Goal: Contribute content: Add original content to the website for others to see

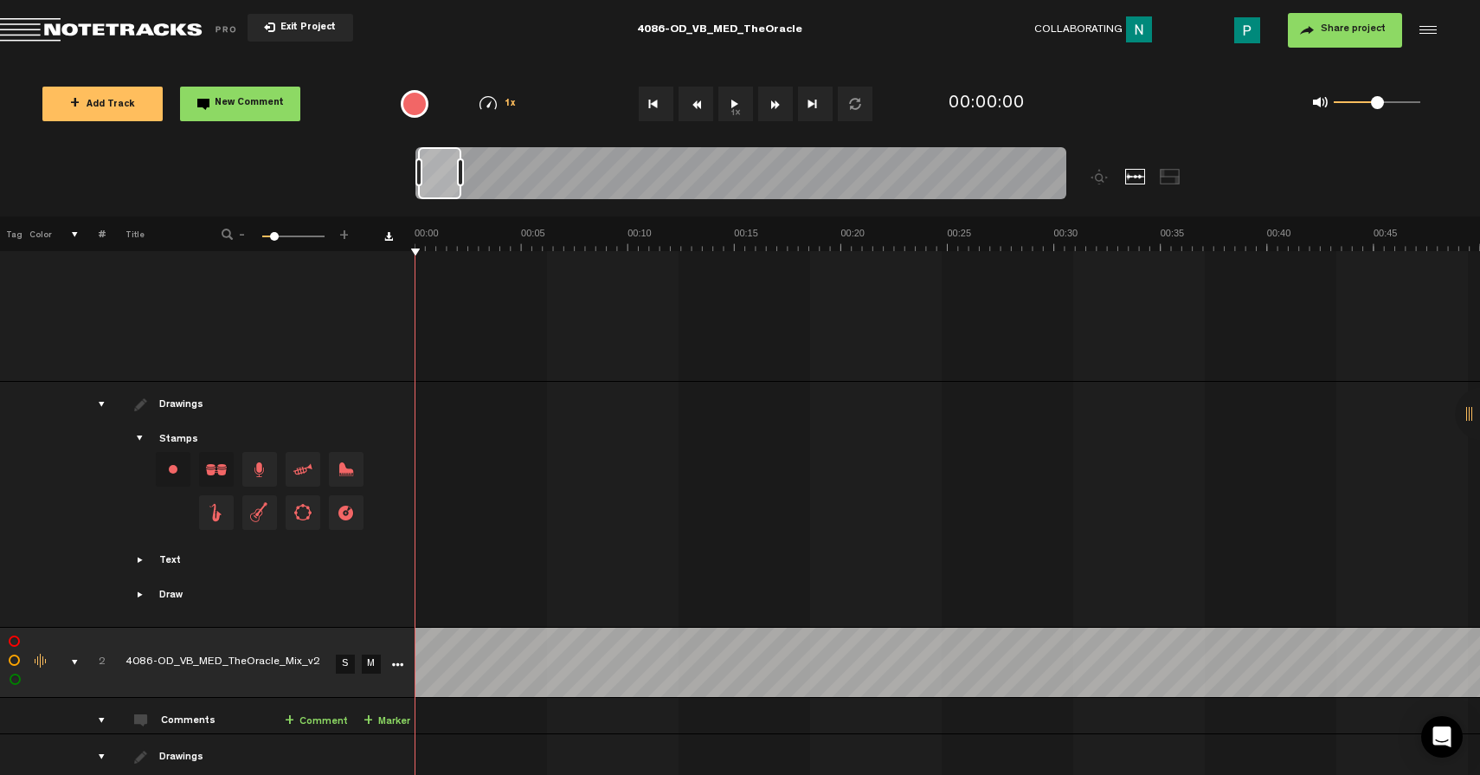
scroll to position [967, 0]
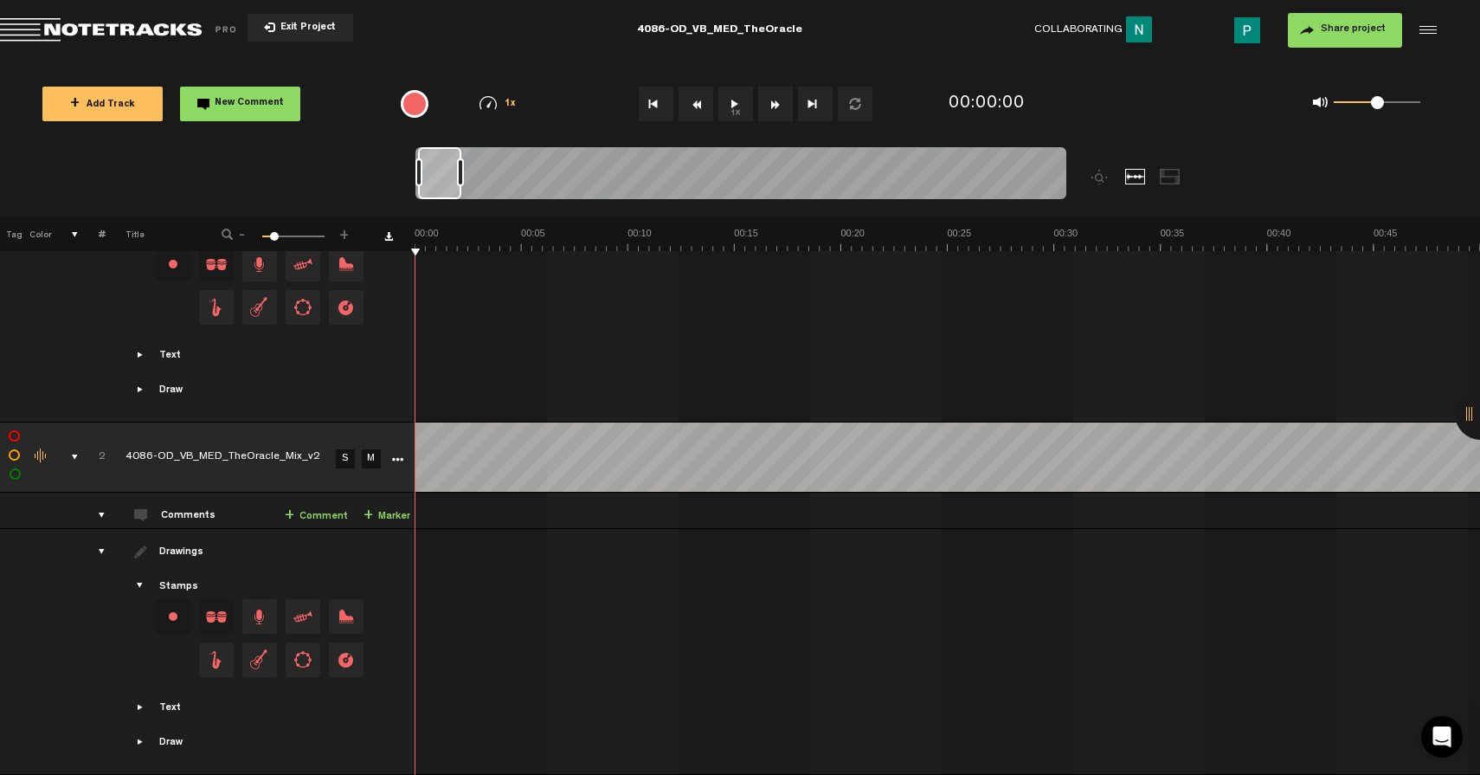
click at [345, 449] on link "S" at bounding box center [345, 458] width 19 height 19
click at [722, 108] on button "1x" at bounding box center [736, 104] width 35 height 35
click at [735, 109] on button "1x" at bounding box center [736, 104] width 35 height 35
click at [736, 103] on button "1x" at bounding box center [736, 104] width 35 height 35
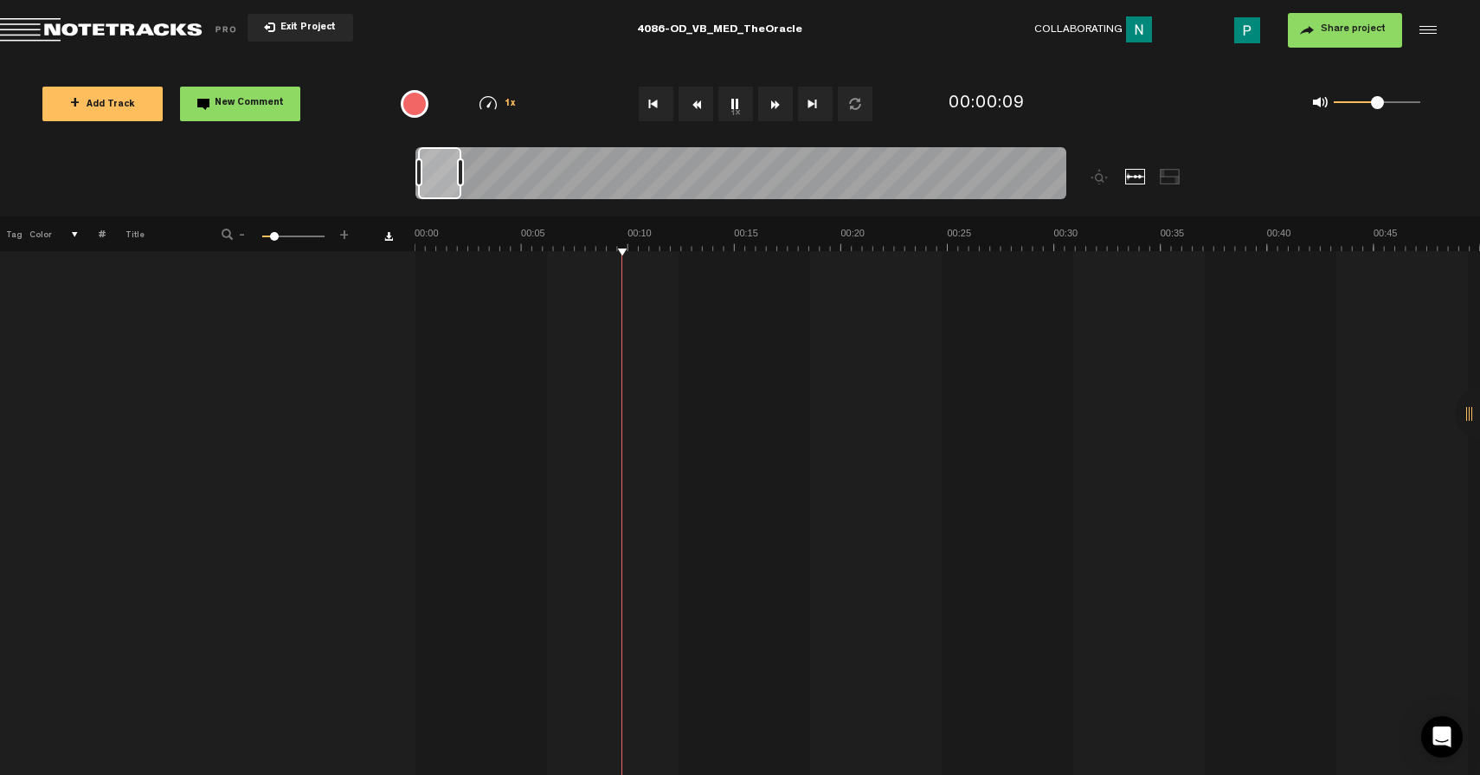
scroll to position [0, 0]
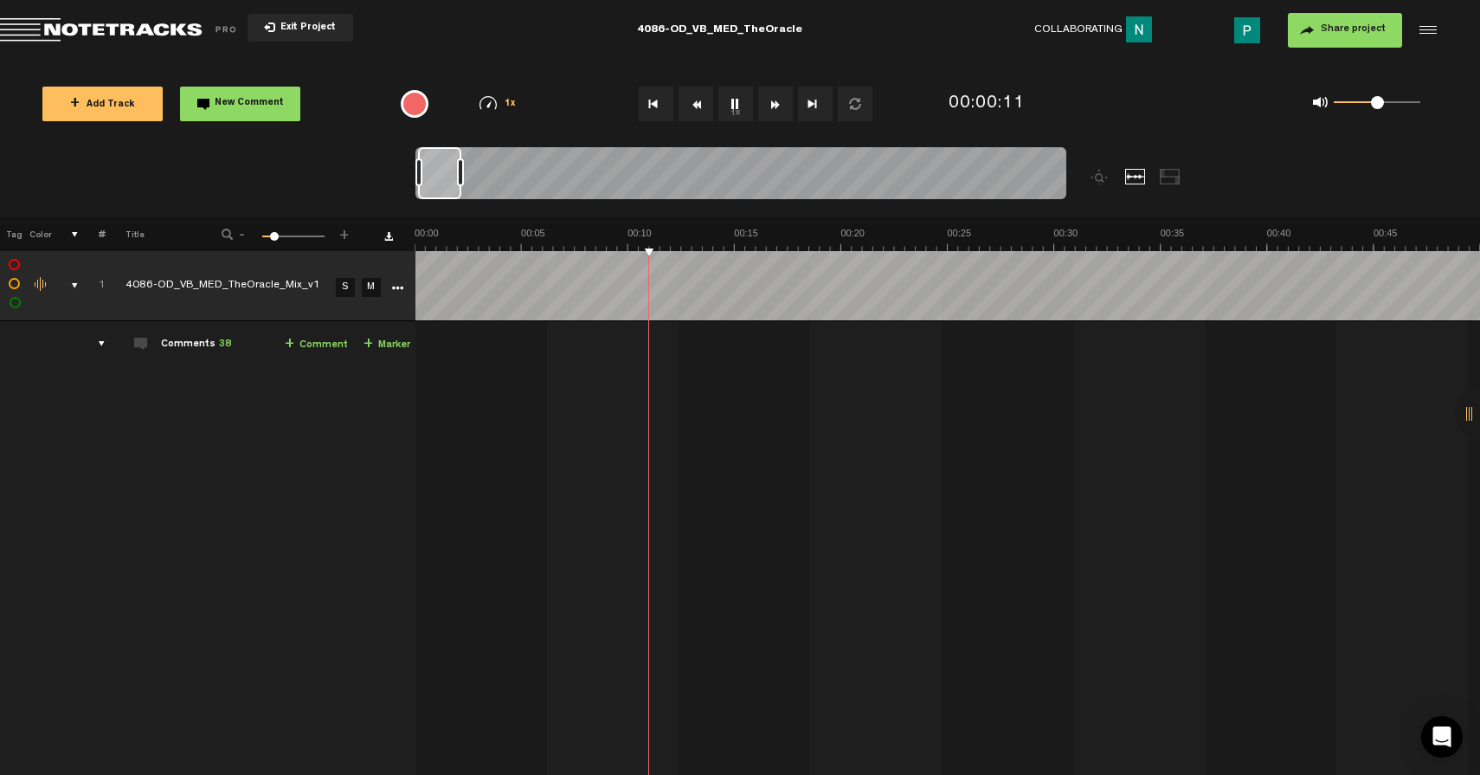
click at [737, 100] on button "1x" at bounding box center [736, 104] width 35 height 35
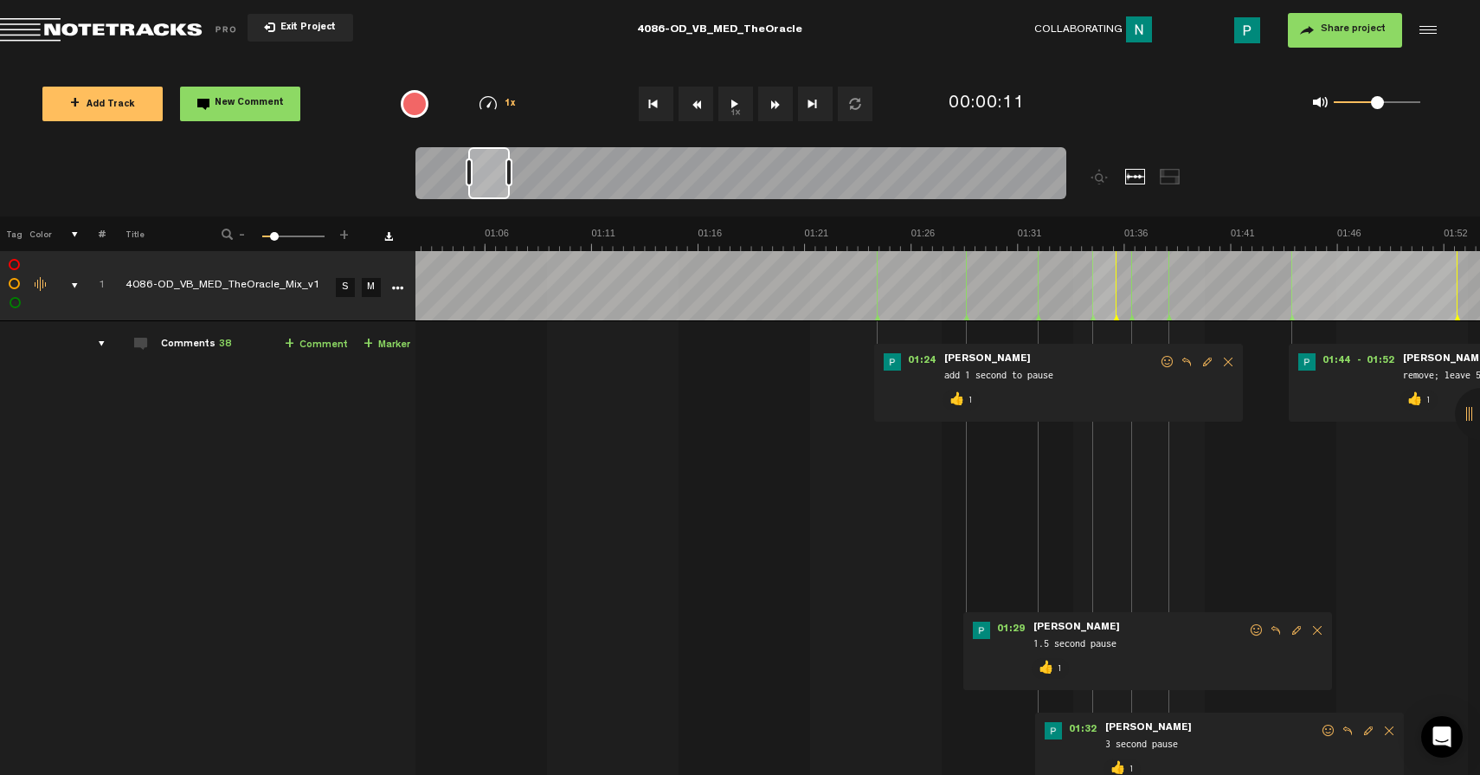
scroll to position [0, 1315]
drag, startPoint x: 439, startPoint y: 182, endPoint x: 489, endPoint y: 184, distance: 50.3
click at [489, 184] on div at bounding box center [489, 173] width 42 height 52
click at [731, 100] on button "1x" at bounding box center [736, 104] width 35 height 35
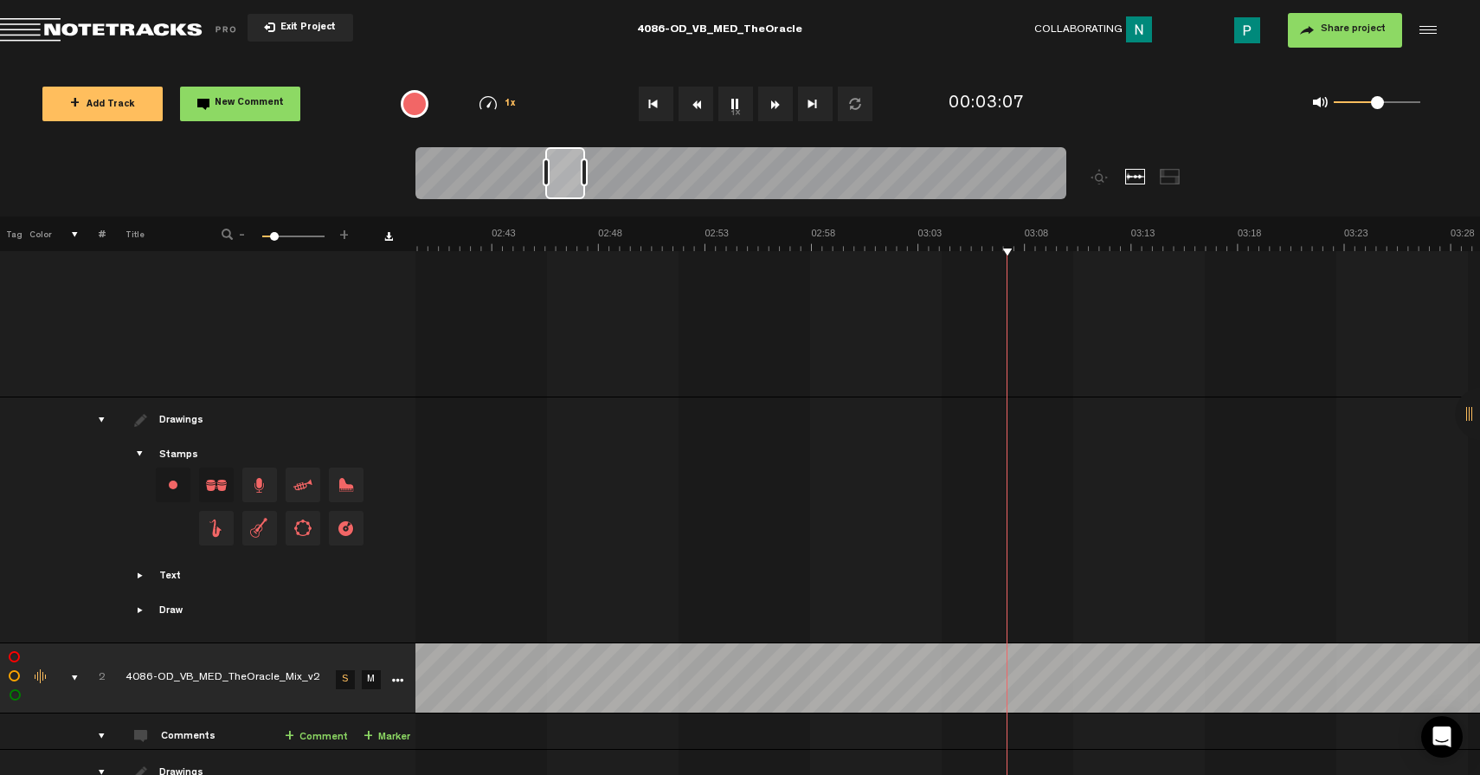
scroll to position [0, 3446]
drag, startPoint x: 557, startPoint y: 181, endPoint x: 573, endPoint y: 179, distance: 16.5
click at [573, 179] on div at bounding box center [570, 173] width 40 height 52
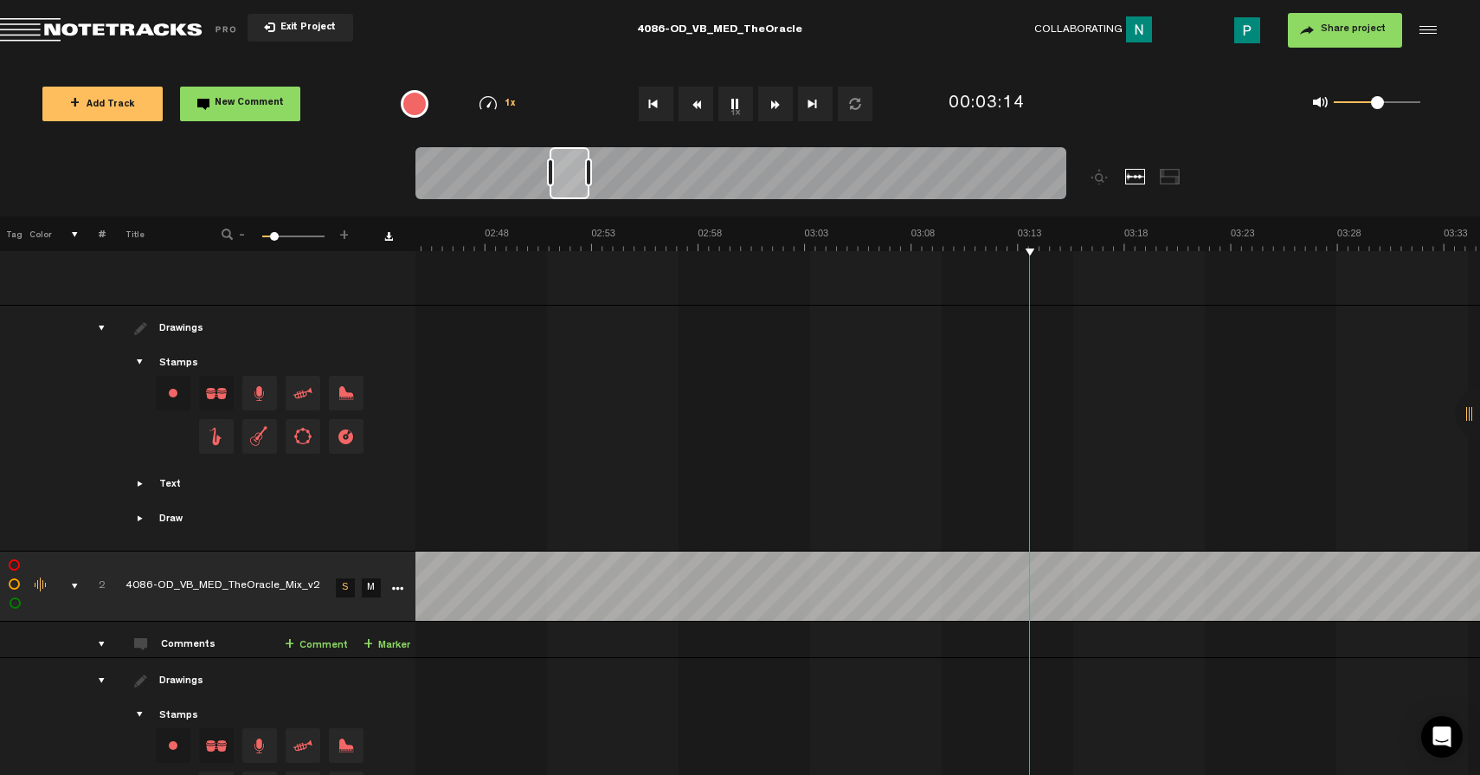
scroll to position [841, 0]
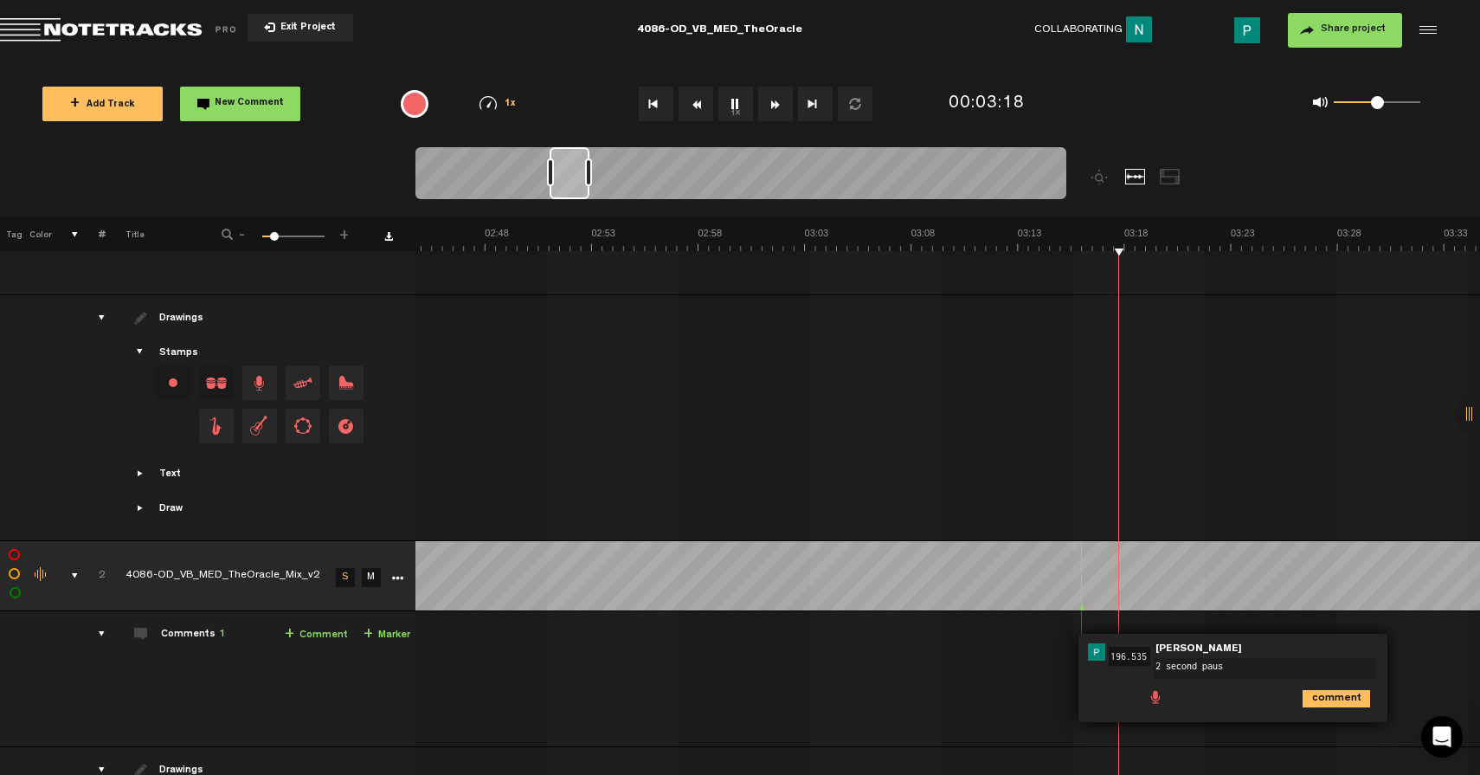
type textarea "2 second pause"
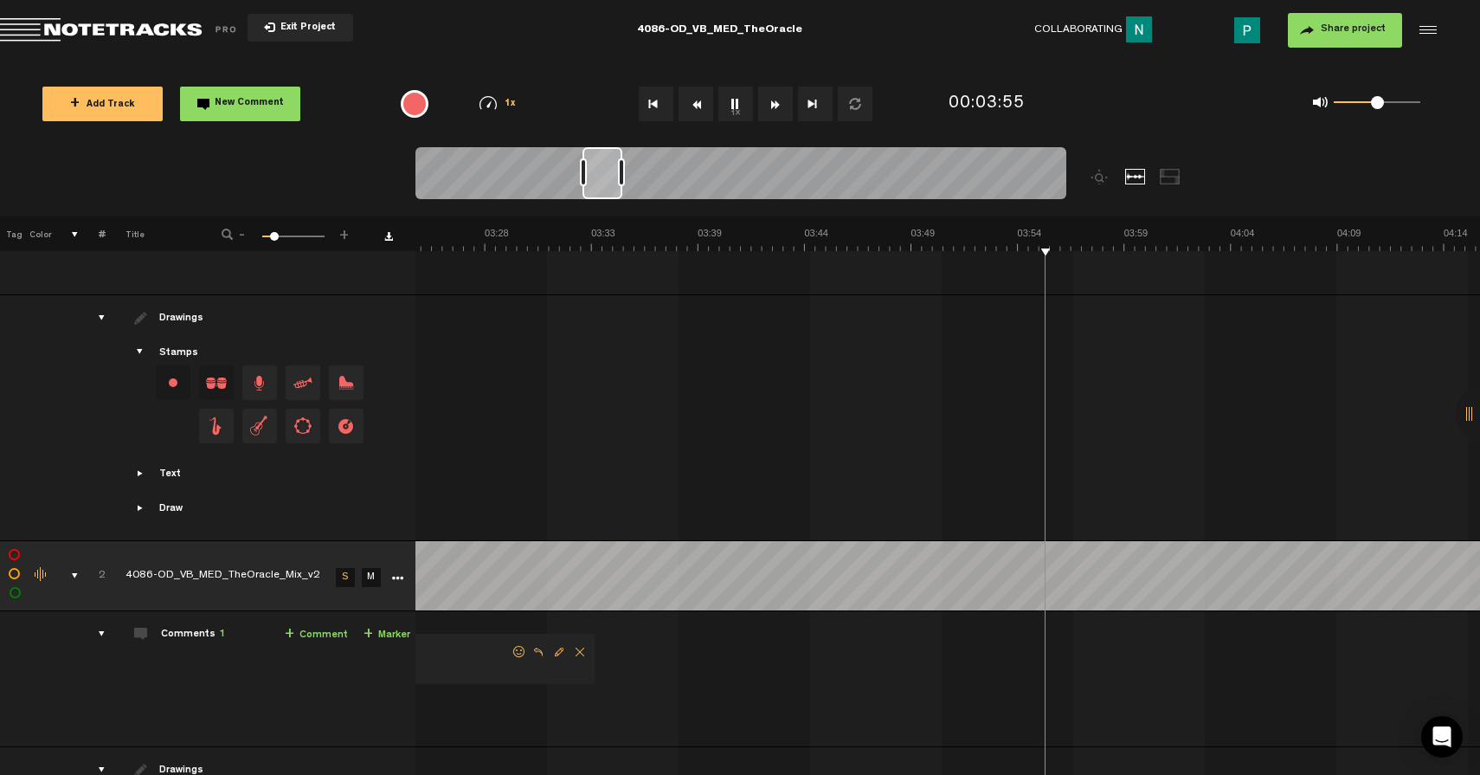
scroll to position [0, 4299]
click at [734, 106] on button "1x" at bounding box center [736, 104] width 35 height 35
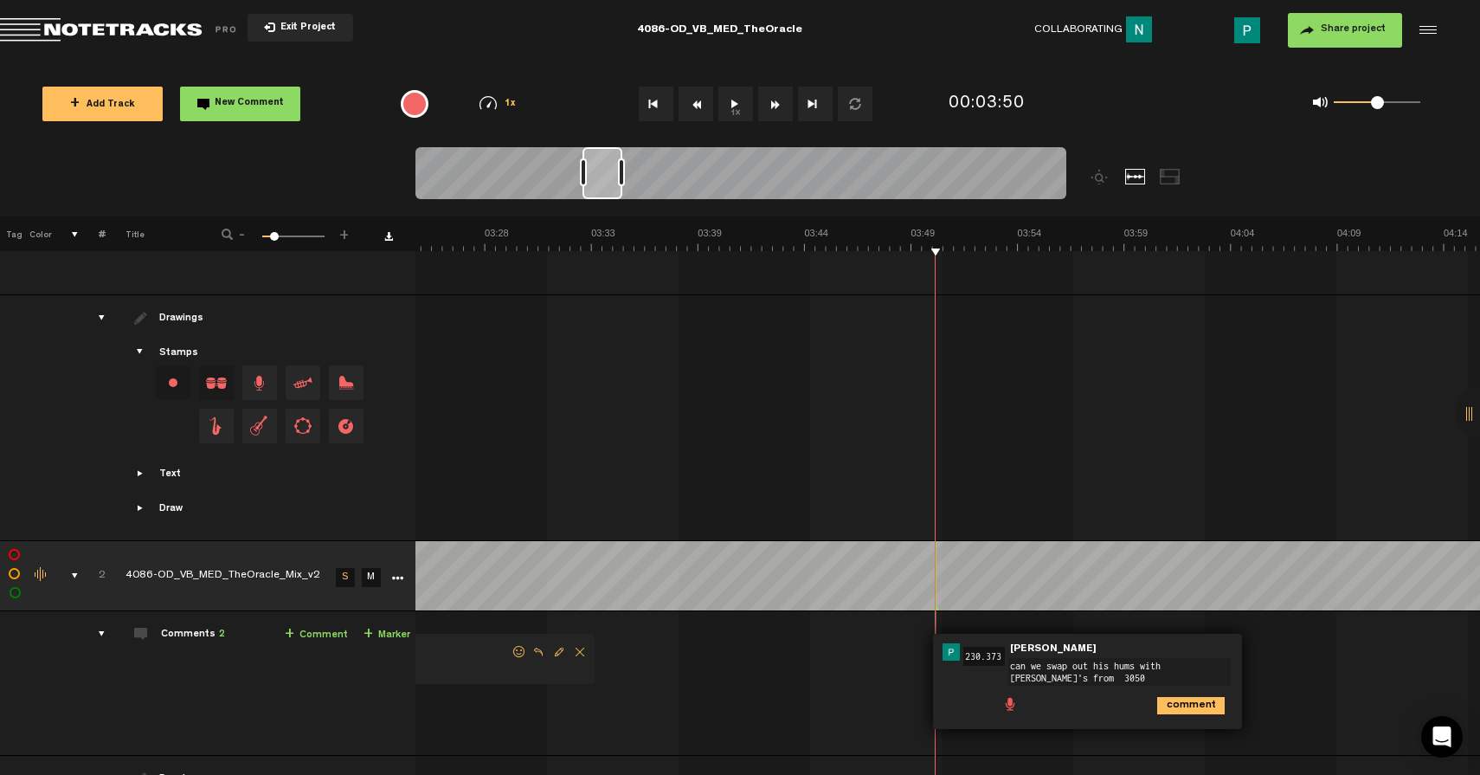
type textarea "can we swap out his hums with [PERSON_NAME]'s from 3050?"
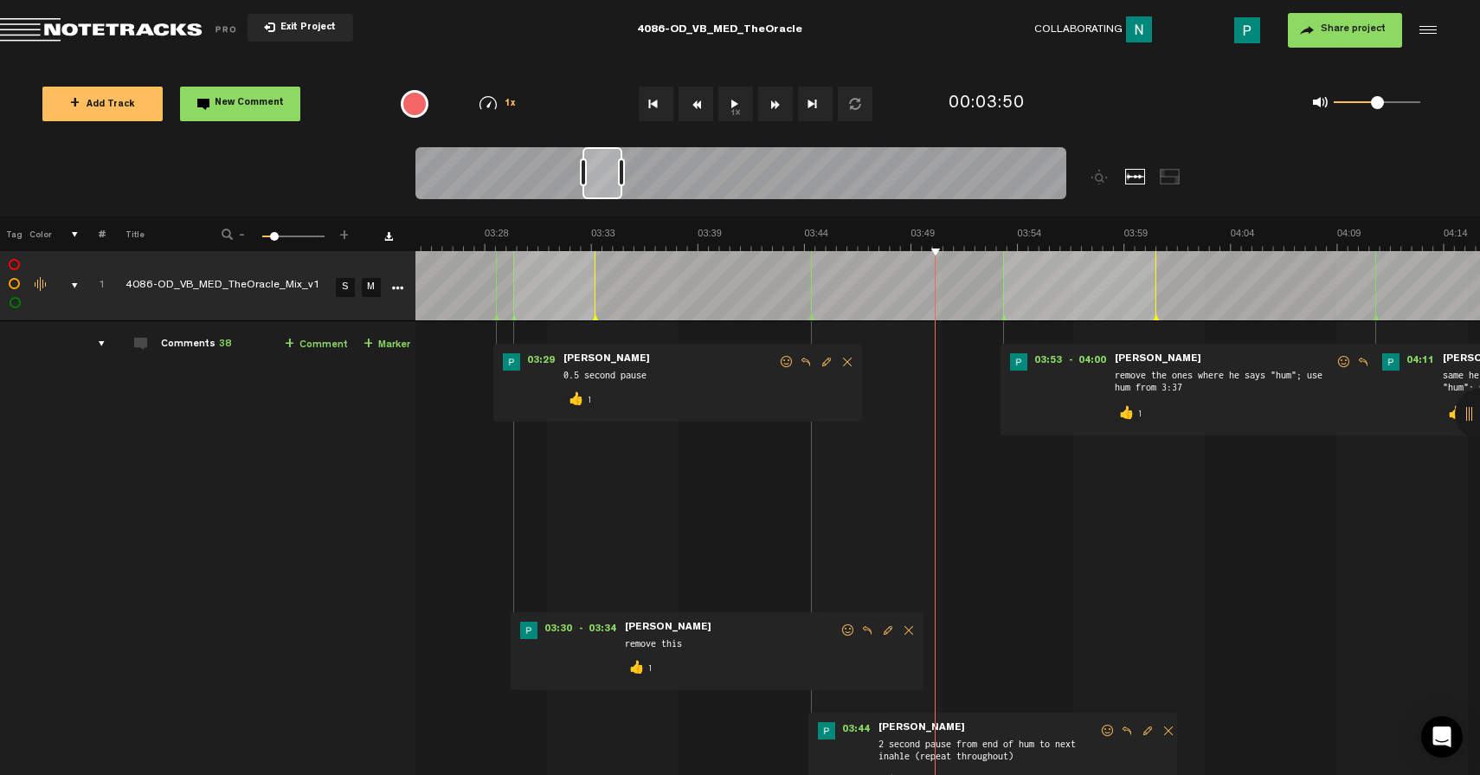
click at [745, 103] on button "1x" at bounding box center [736, 104] width 35 height 35
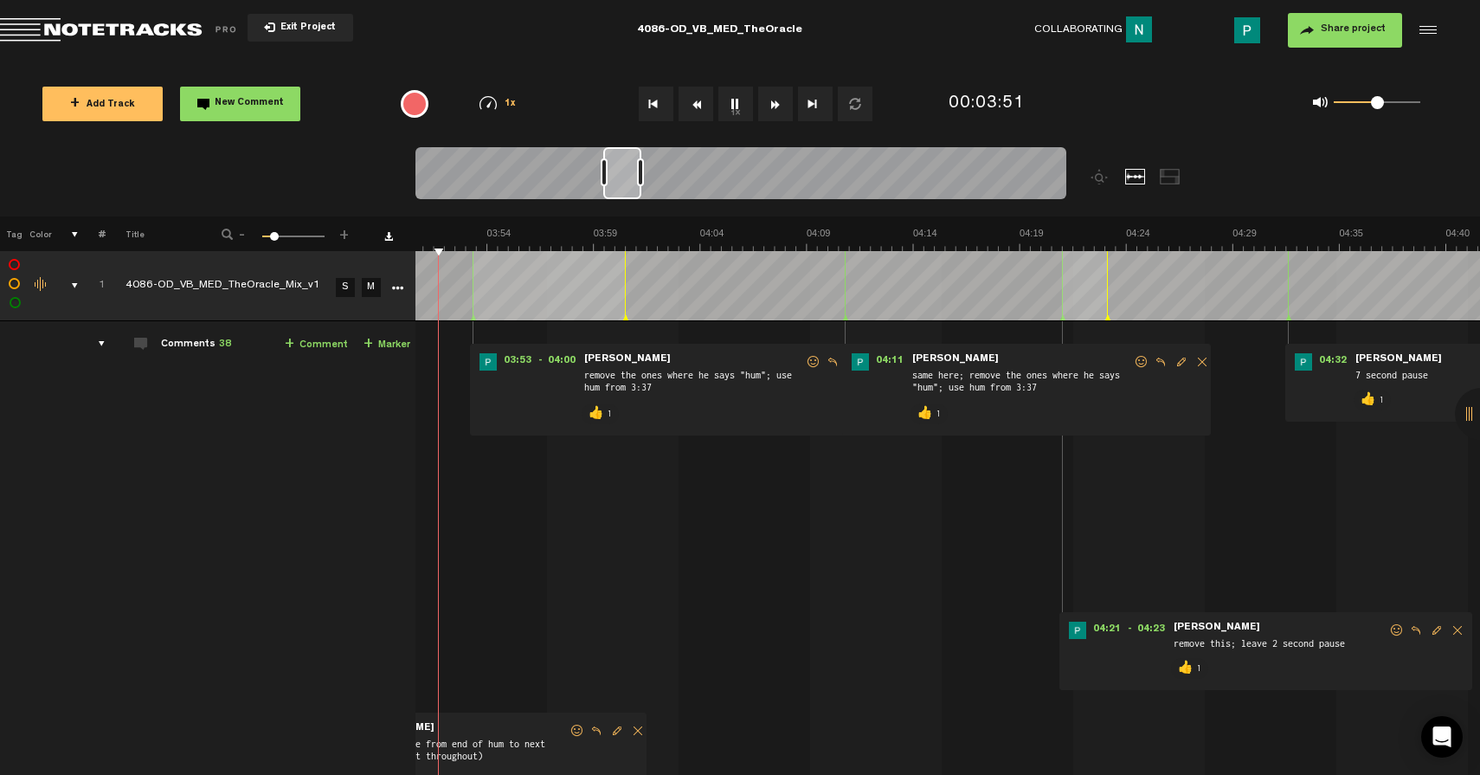
scroll to position [0, 4852]
drag, startPoint x: 609, startPoint y: 170, endPoint x: 630, endPoint y: 171, distance: 21.7
click at [630, 171] on div at bounding box center [622, 173] width 38 height 52
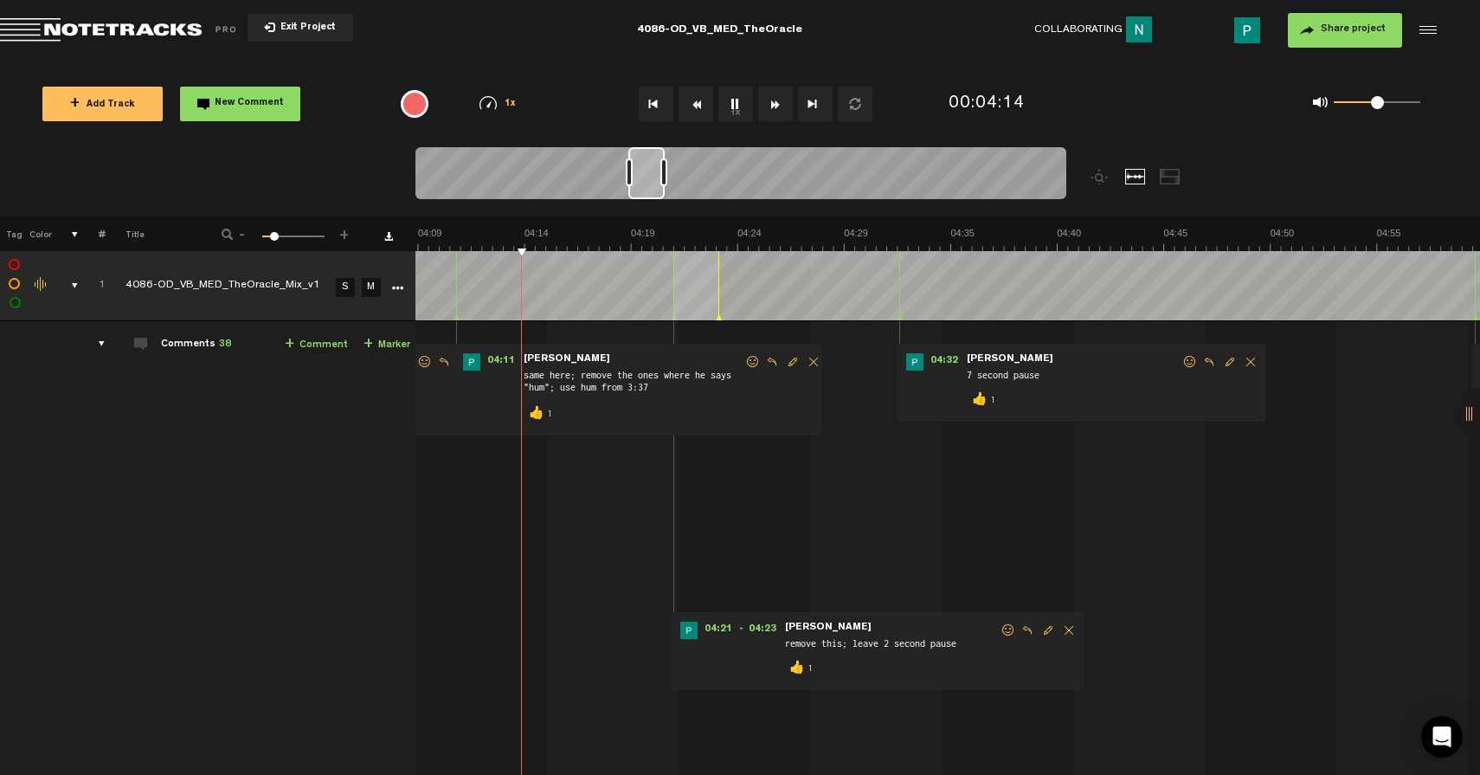
scroll to position [0, 5220]
drag, startPoint x: 619, startPoint y: 182, endPoint x: 648, endPoint y: 182, distance: 29.4
click at [648, 182] on div at bounding box center [646, 173] width 36 height 52
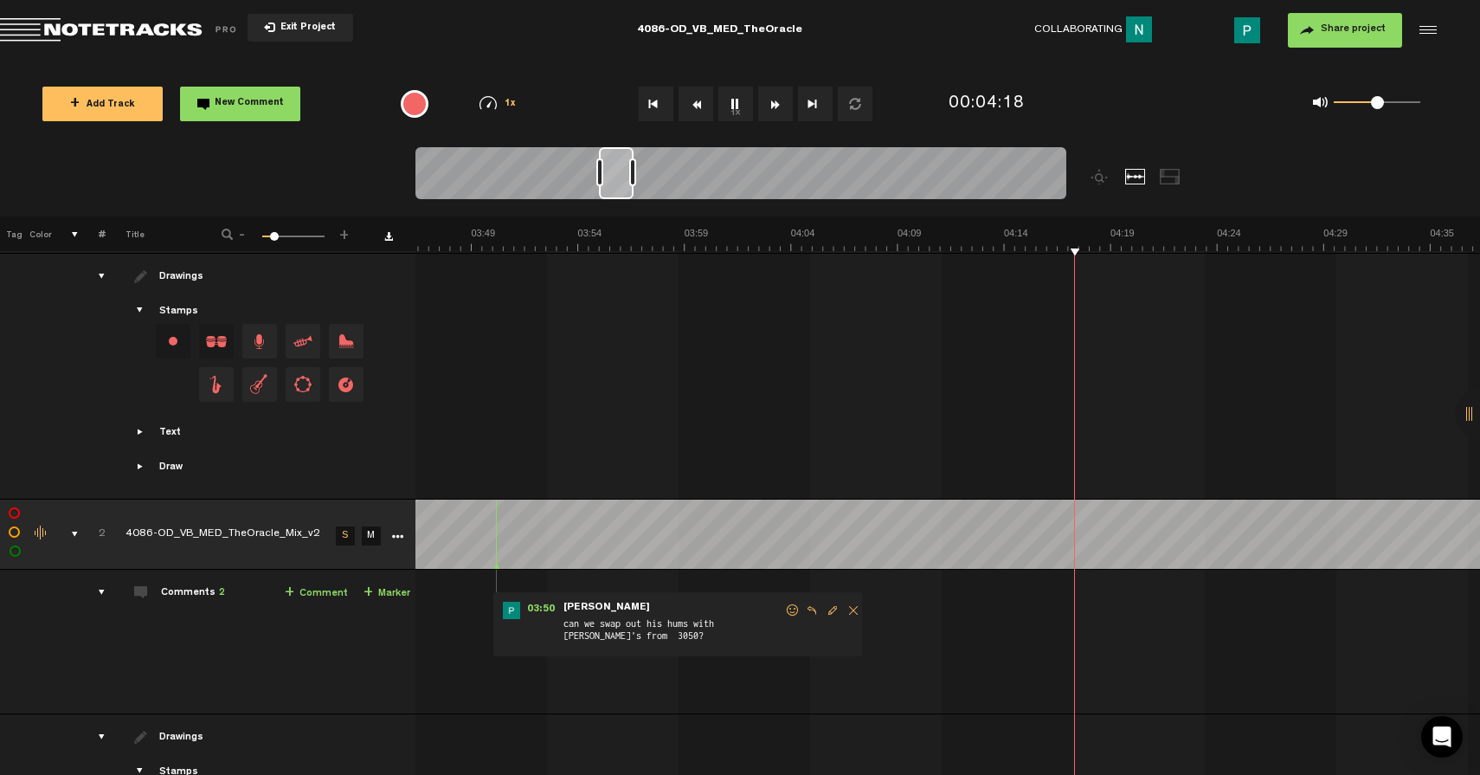
scroll to position [0, 4693]
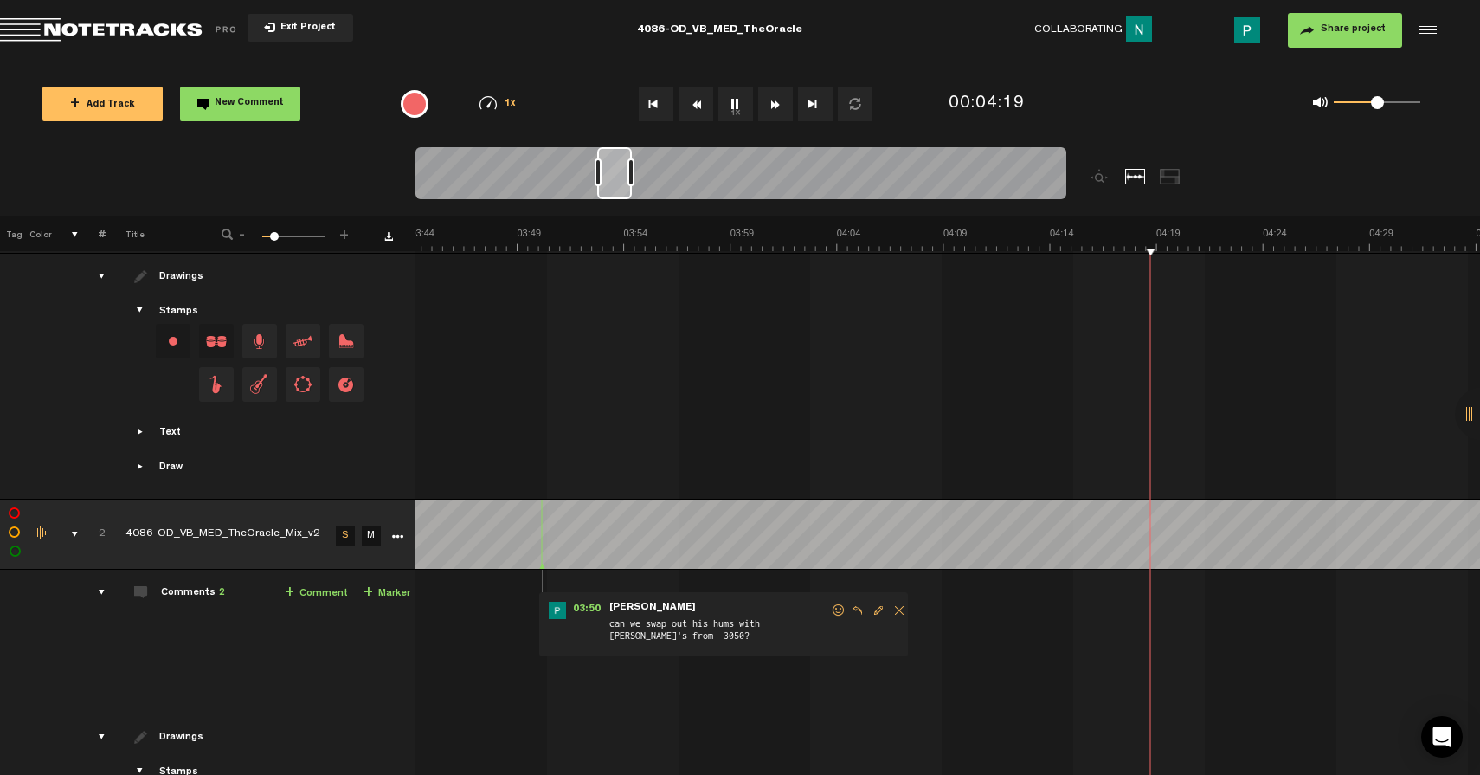
drag, startPoint x: 644, startPoint y: 175, endPoint x: 613, endPoint y: 174, distance: 31.2
click at [613, 174] on div at bounding box center [614, 173] width 35 height 52
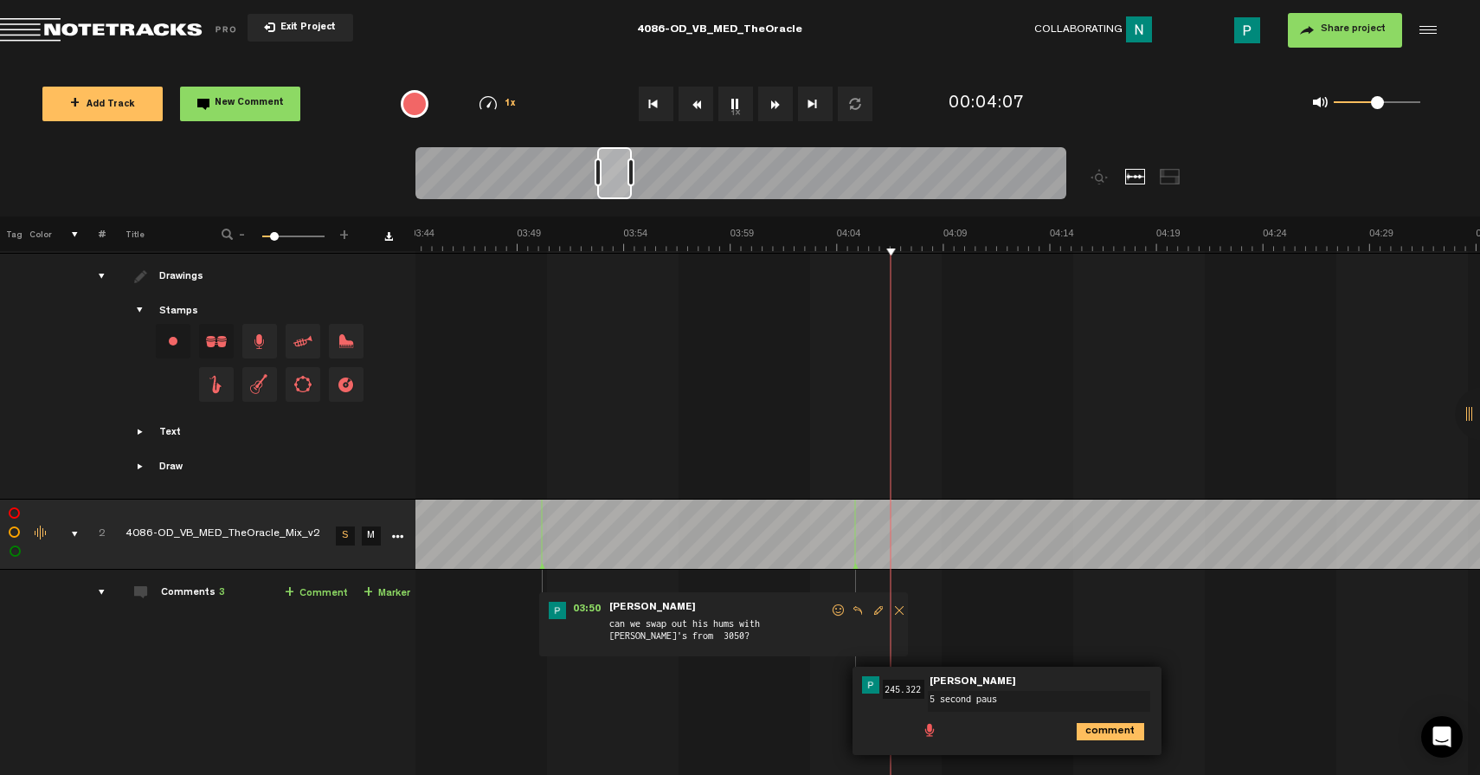
type textarea "5 second pause"
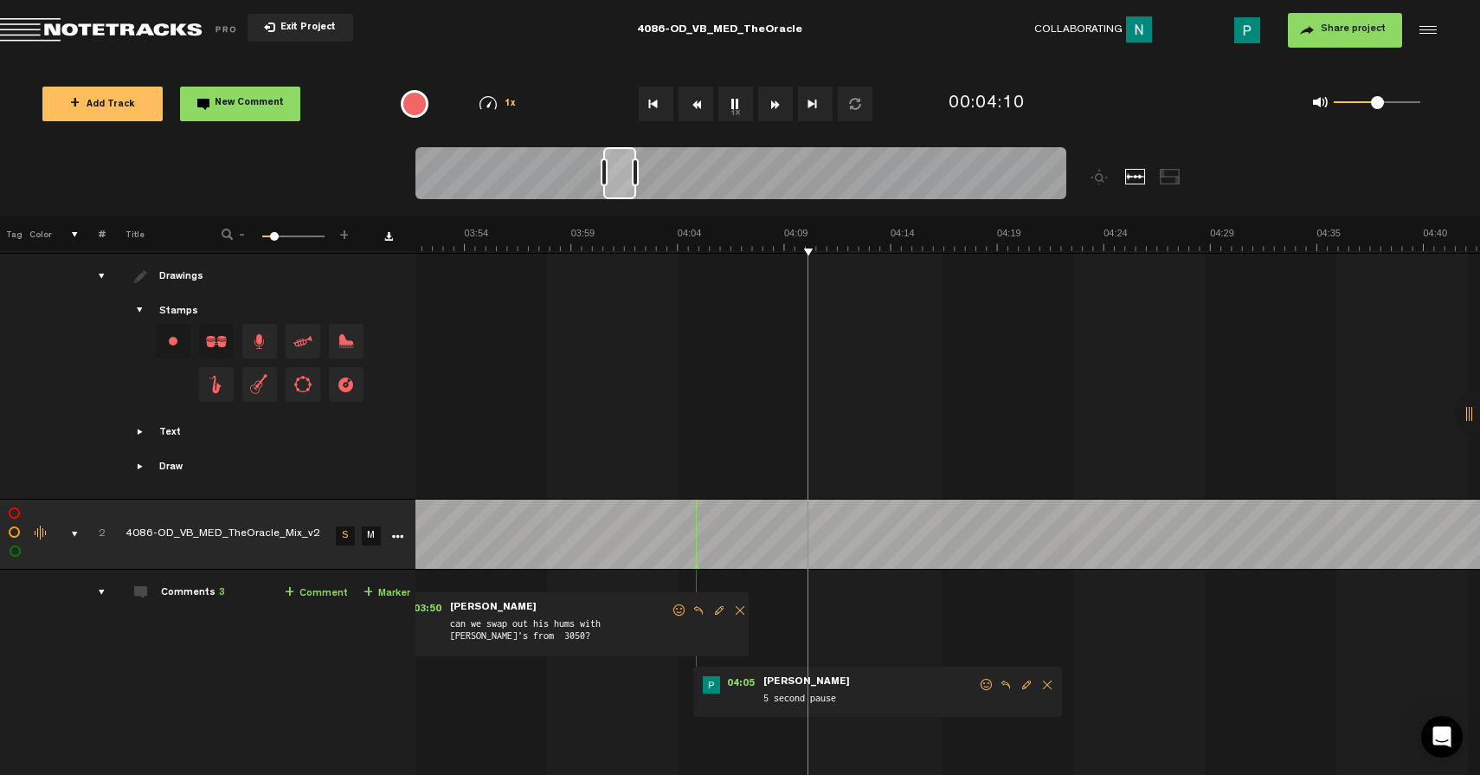
scroll to position [0, 4965]
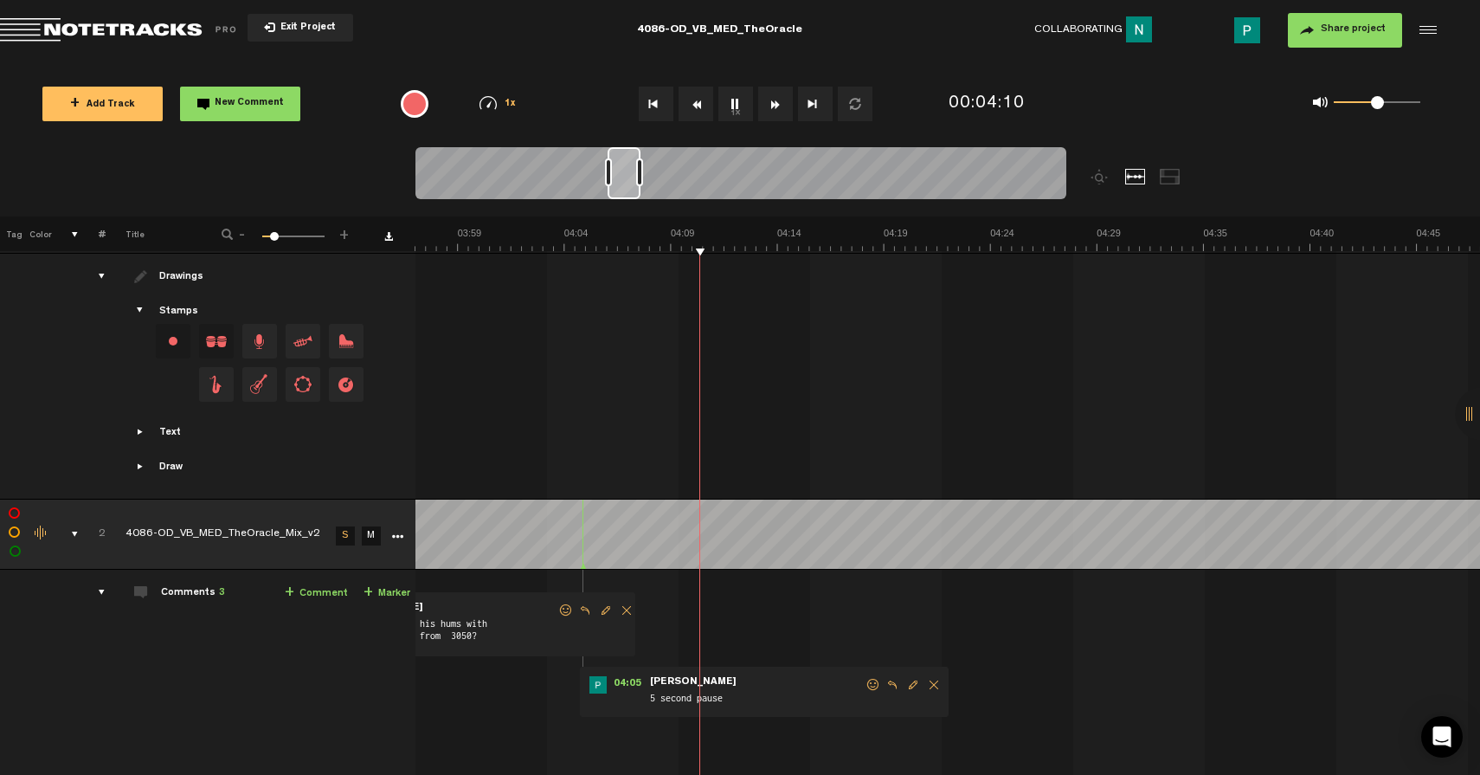
drag, startPoint x: 618, startPoint y: 176, endPoint x: 628, endPoint y: 177, distance: 10.4
click at [628, 177] on div at bounding box center [624, 173] width 33 height 52
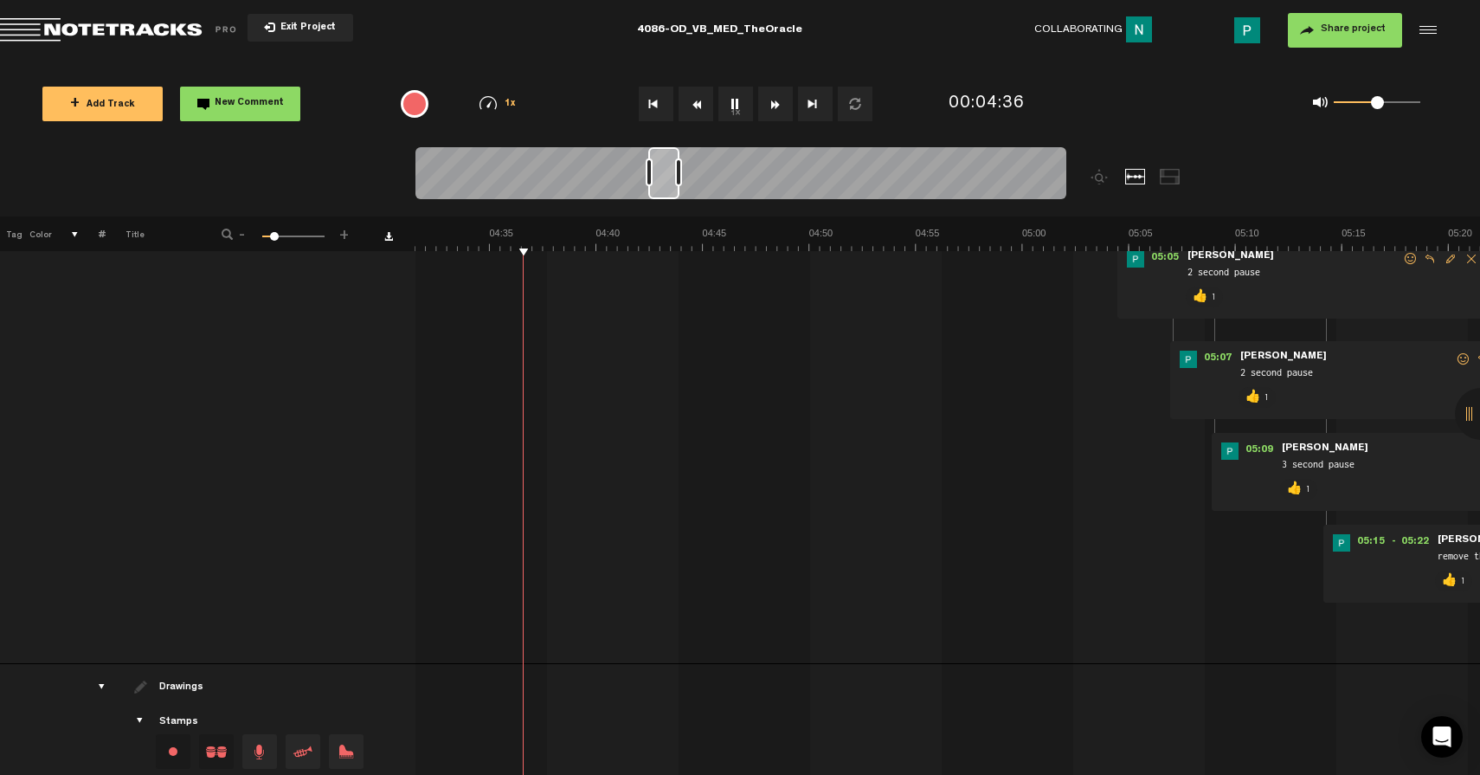
scroll to position [0, 5680]
drag, startPoint x: 624, startPoint y: 185, endPoint x: 665, endPoint y: 186, distance: 40.7
click at [665, 186] on div at bounding box center [663, 173] width 31 height 52
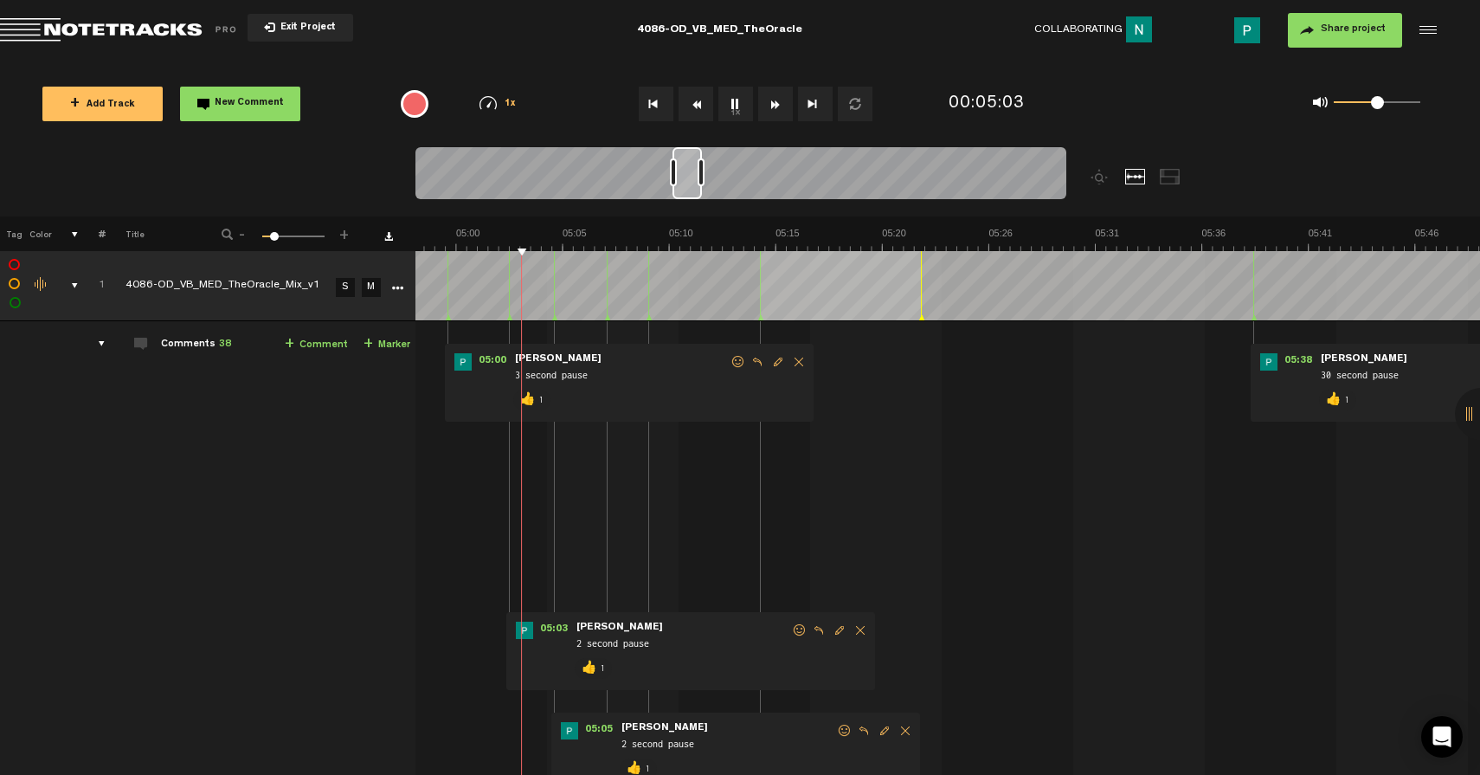
scroll to position [0, 6247]
drag, startPoint x: 662, startPoint y: 174, endPoint x: 686, endPoint y: 175, distance: 24.3
click at [686, 175] on div at bounding box center [687, 173] width 29 height 52
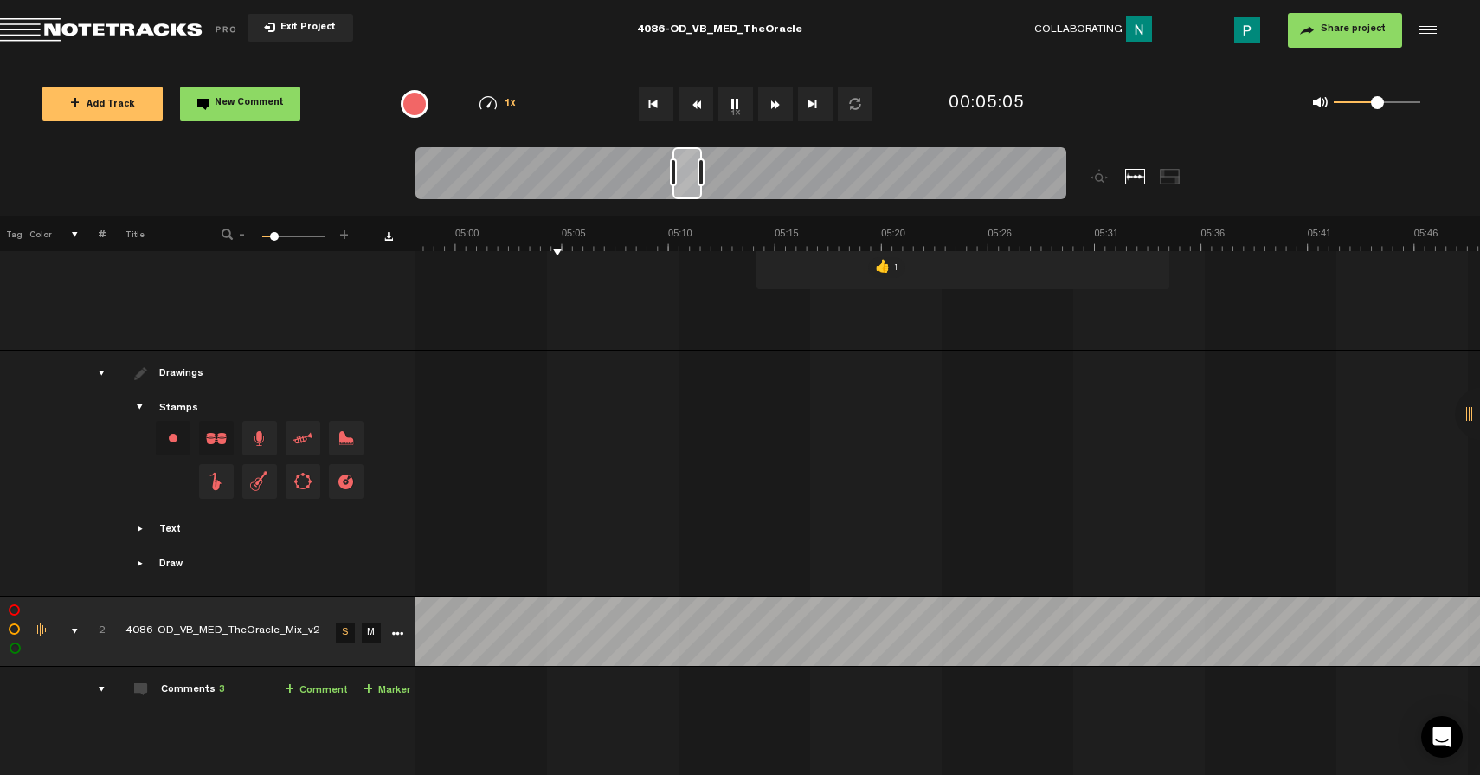
scroll to position [793, 0]
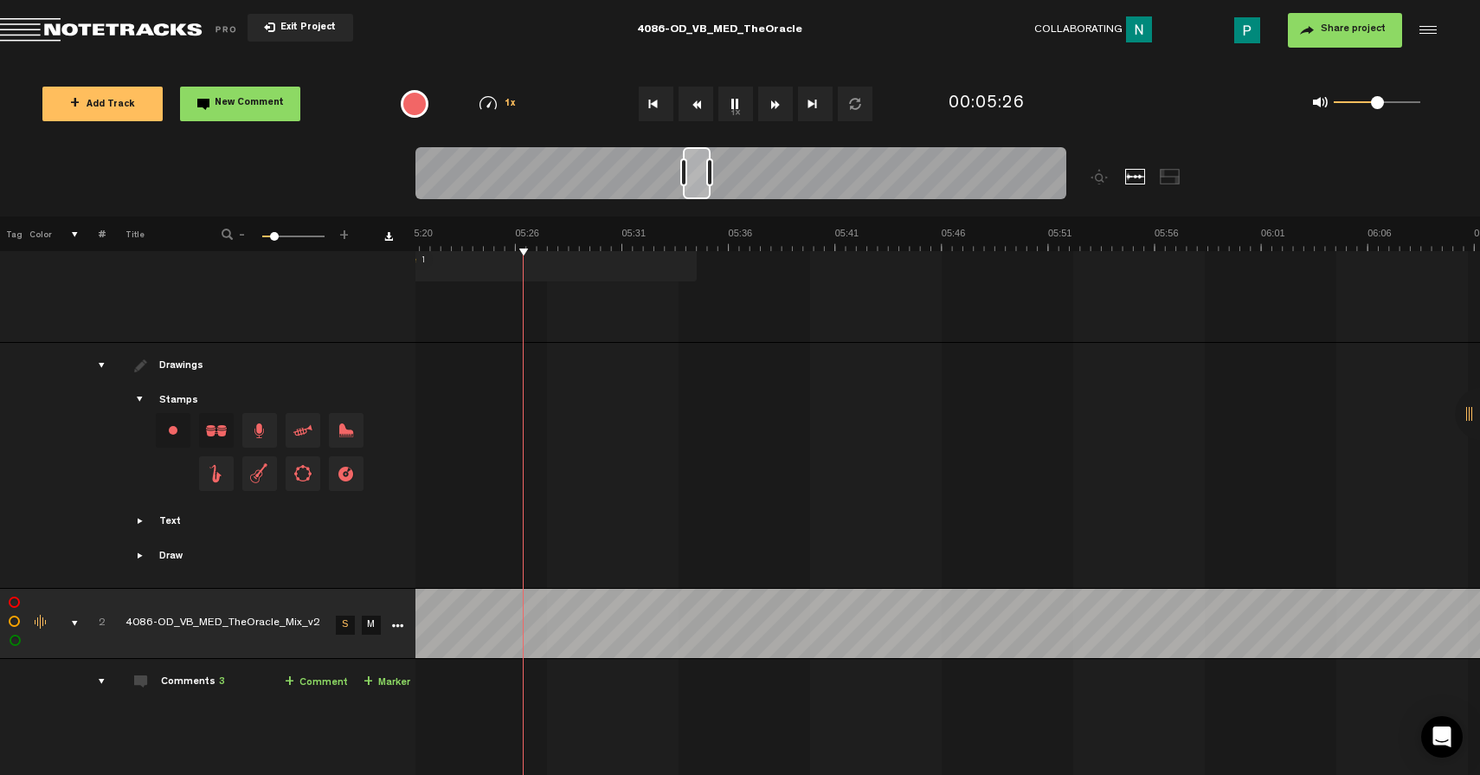
drag, startPoint x: 686, startPoint y: 180, endPoint x: 695, endPoint y: 179, distance: 9.6
click at [695, 179] on div at bounding box center [697, 173] width 28 height 52
click at [699, 180] on div at bounding box center [697, 173] width 26 height 52
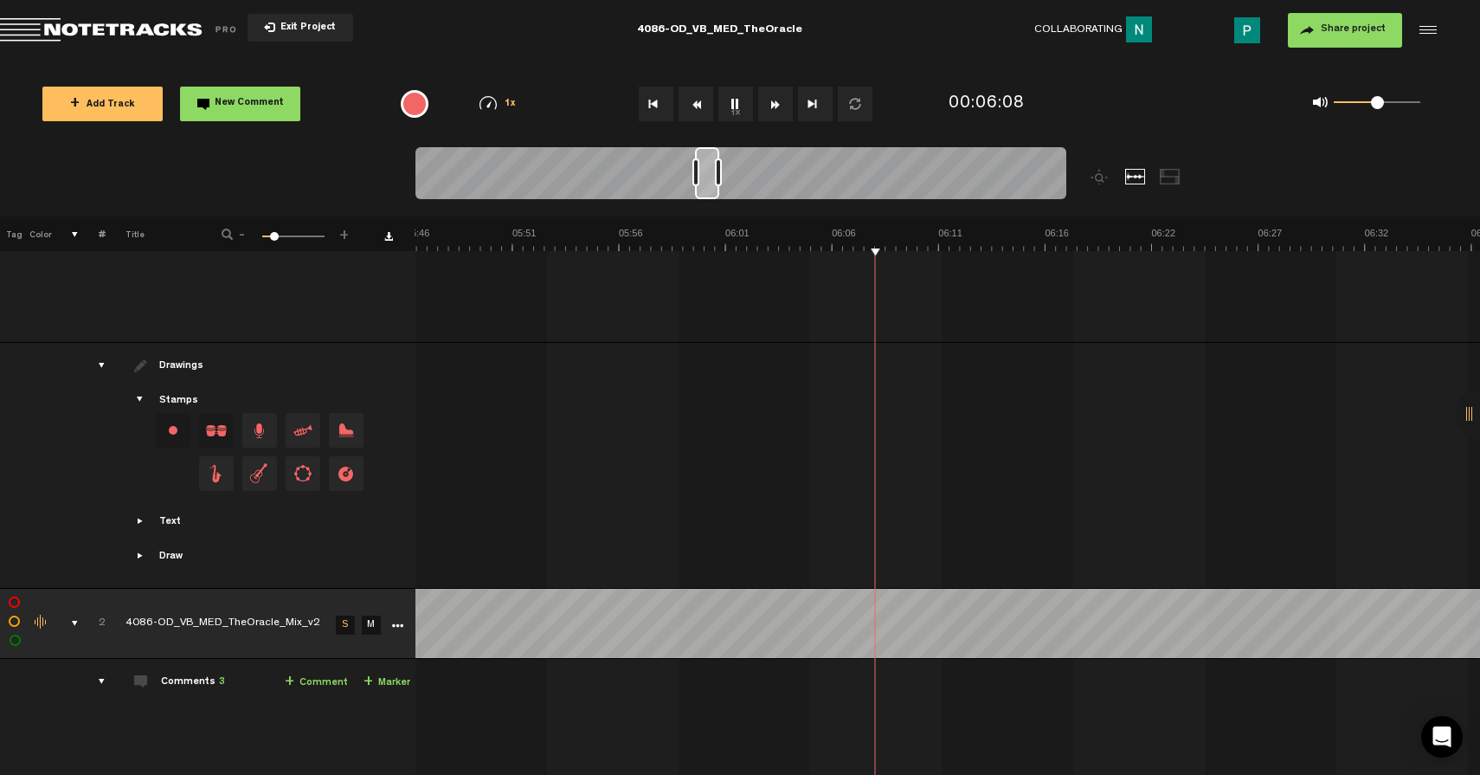
drag, startPoint x: 704, startPoint y: 190, endPoint x: 714, endPoint y: 190, distance: 10.4
click at [714, 190] on div at bounding box center [707, 173] width 24 height 52
drag, startPoint x: 707, startPoint y: 183, endPoint x: 720, endPoint y: 184, distance: 13.0
click at [720, 184] on div at bounding box center [720, 173] width 23 height 52
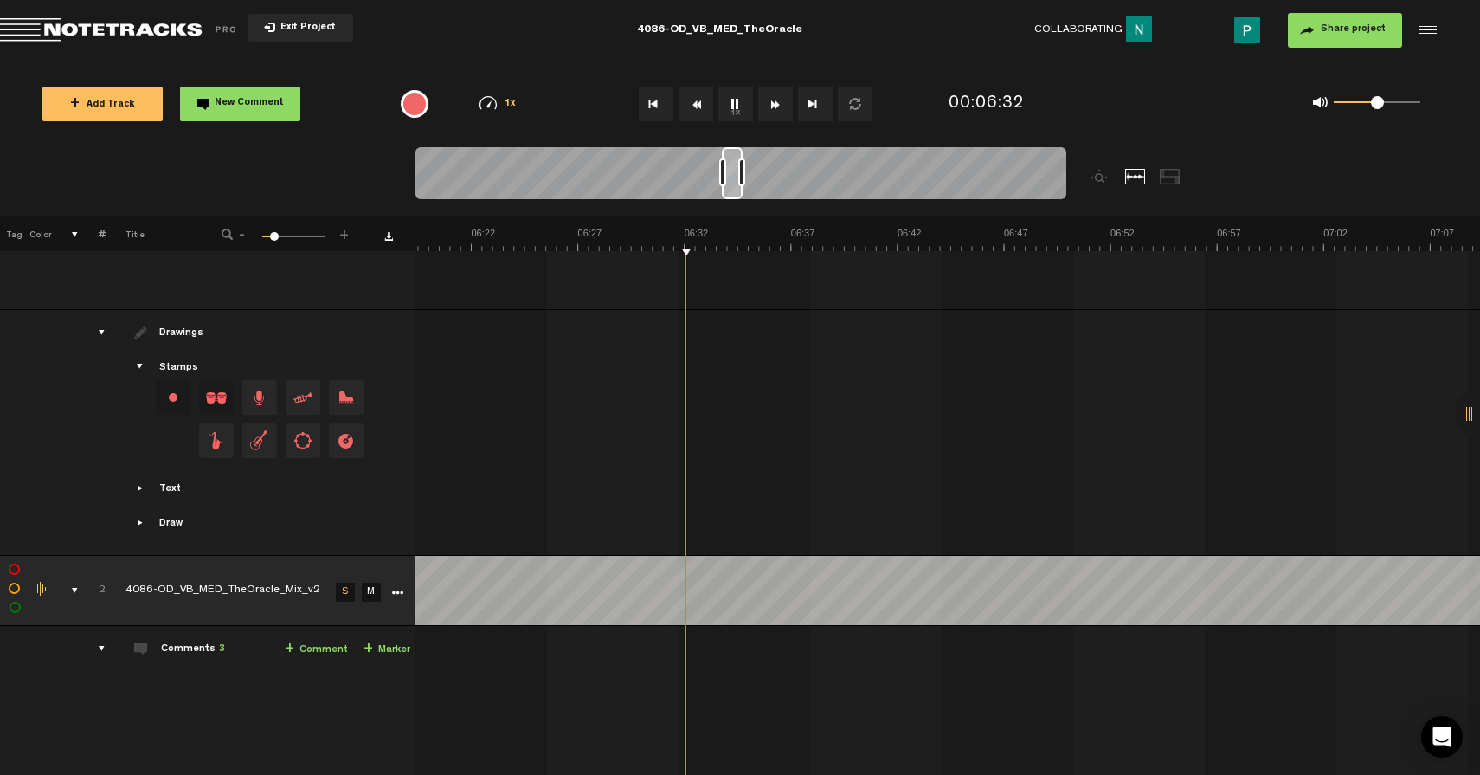
scroll to position [0, 8003]
drag, startPoint x: 712, startPoint y: 186, endPoint x: 735, endPoint y: 182, distance: 23.8
click at [735, 182] on div at bounding box center [732, 173] width 21 height 52
drag, startPoint x: 752, startPoint y: 190, endPoint x: 783, endPoint y: 191, distance: 31.2
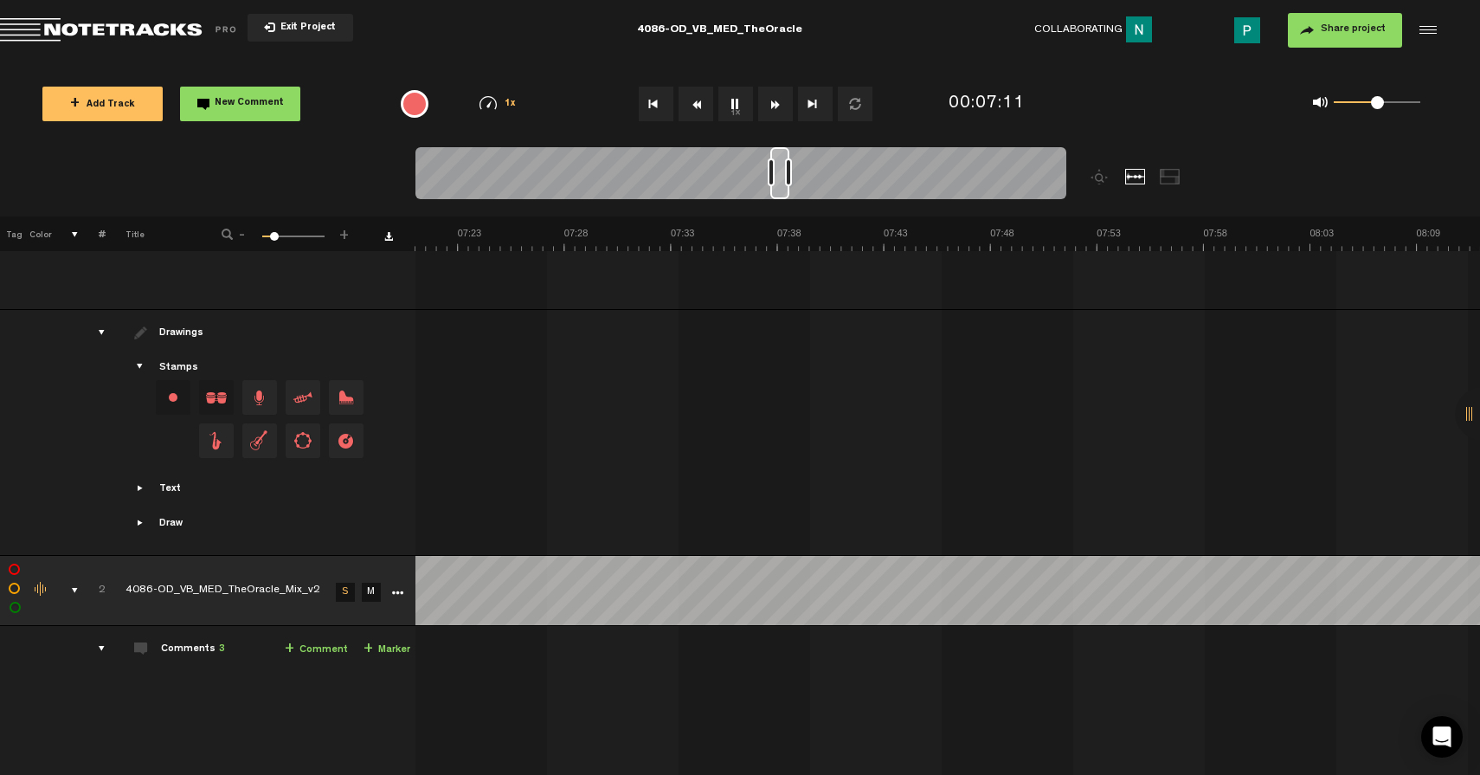
click at [783, 190] on div at bounding box center [779, 173] width 19 height 52
drag, startPoint x: 783, startPoint y: 186, endPoint x: 735, endPoint y: 184, distance: 47.6
click at [734, 184] on div at bounding box center [730, 173] width 17 height 52
click at [738, 112] on button "1x" at bounding box center [736, 104] width 35 height 35
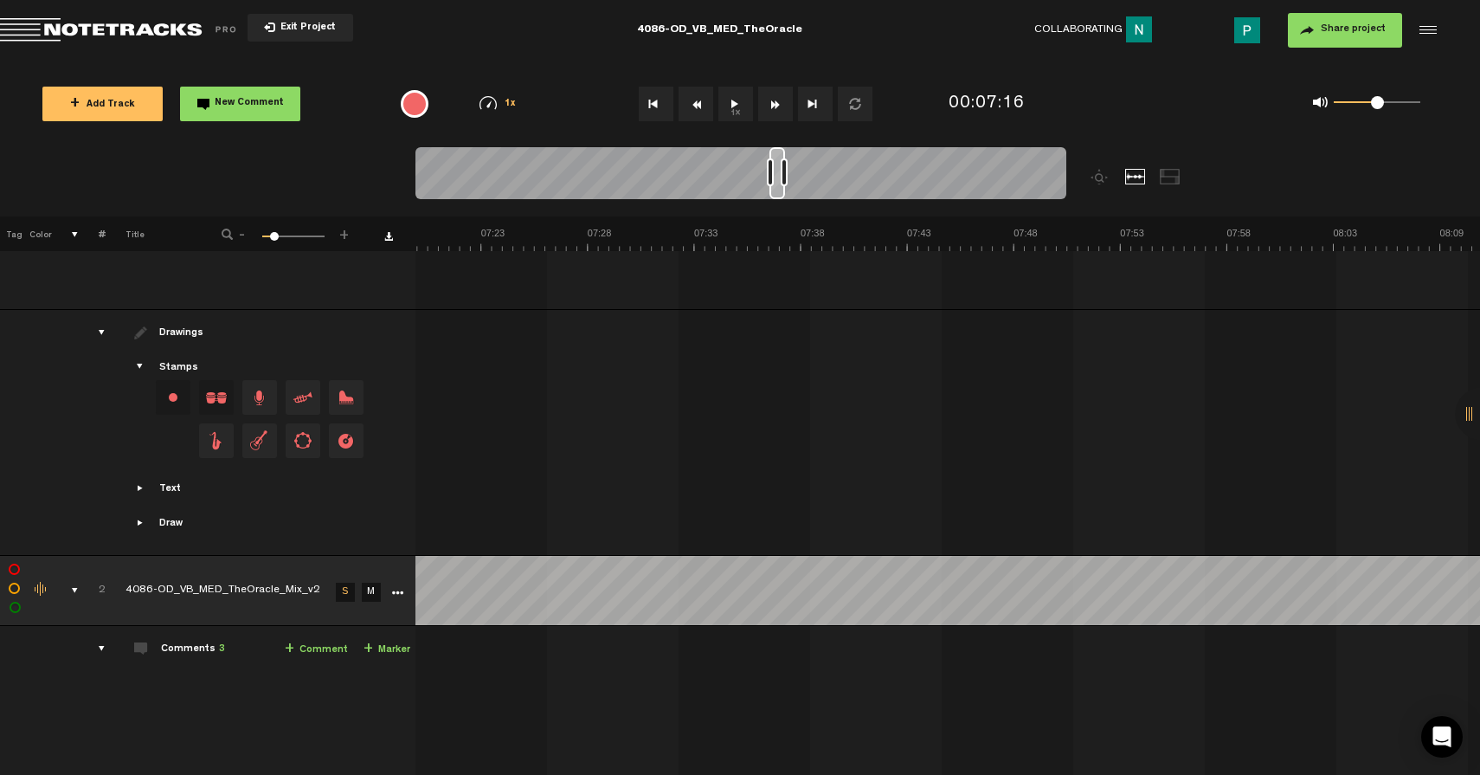
drag, startPoint x: 730, startPoint y: 189, endPoint x: 777, endPoint y: 184, distance: 46.9
click at [777, 184] on div at bounding box center [778, 173] width 16 height 52
drag, startPoint x: 779, startPoint y: 192, endPoint x: 728, endPoint y: 189, distance: 51.2
click at [728, 189] on div at bounding box center [725, 173] width 14 height 52
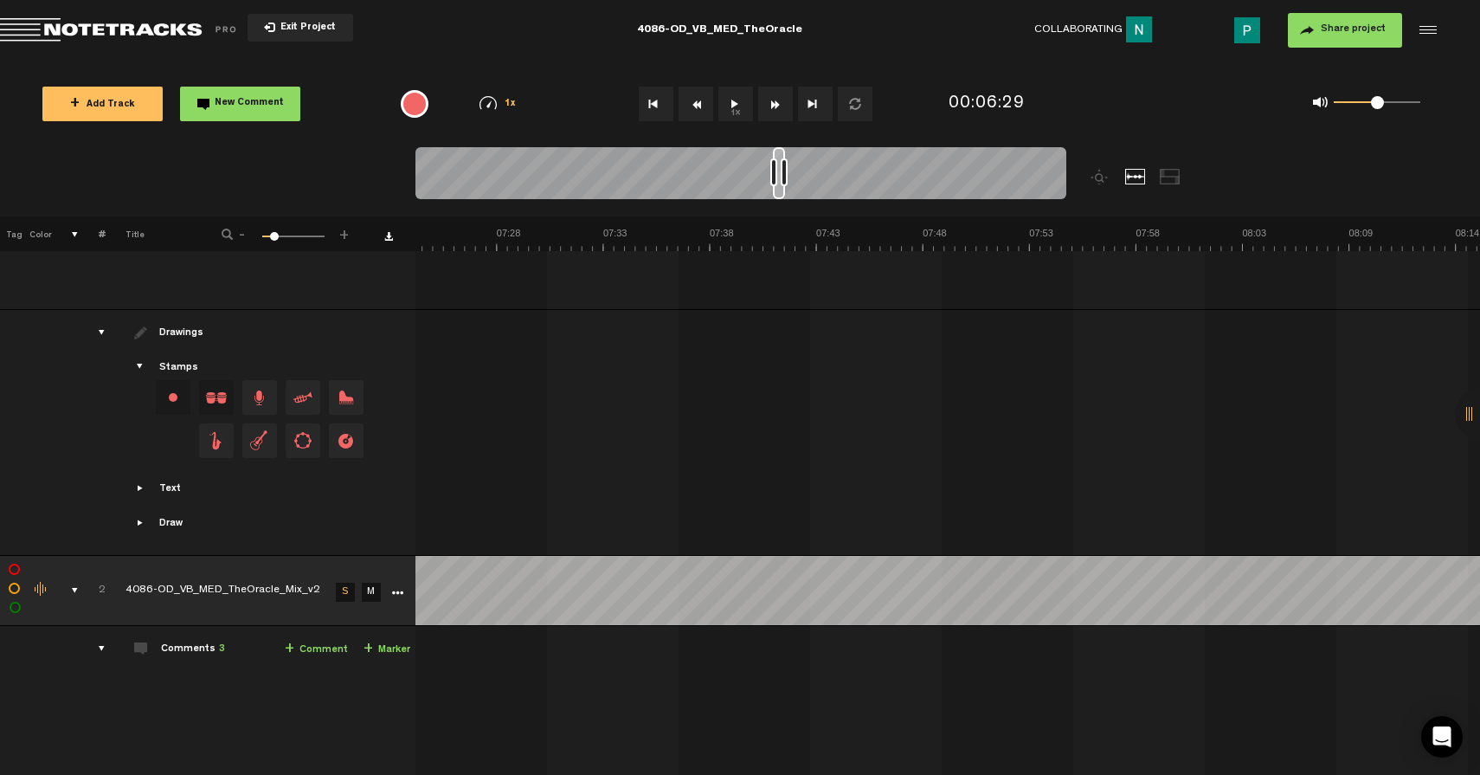
scroll to position [0, 9296]
drag, startPoint x: 725, startPoint y: 190, endPoint x: 780, endPoint y: 187, distance: 55.5
click at [780, 187] on div at bounding box center [779, 173] width 12 height 52
type textarea "60 second pause"
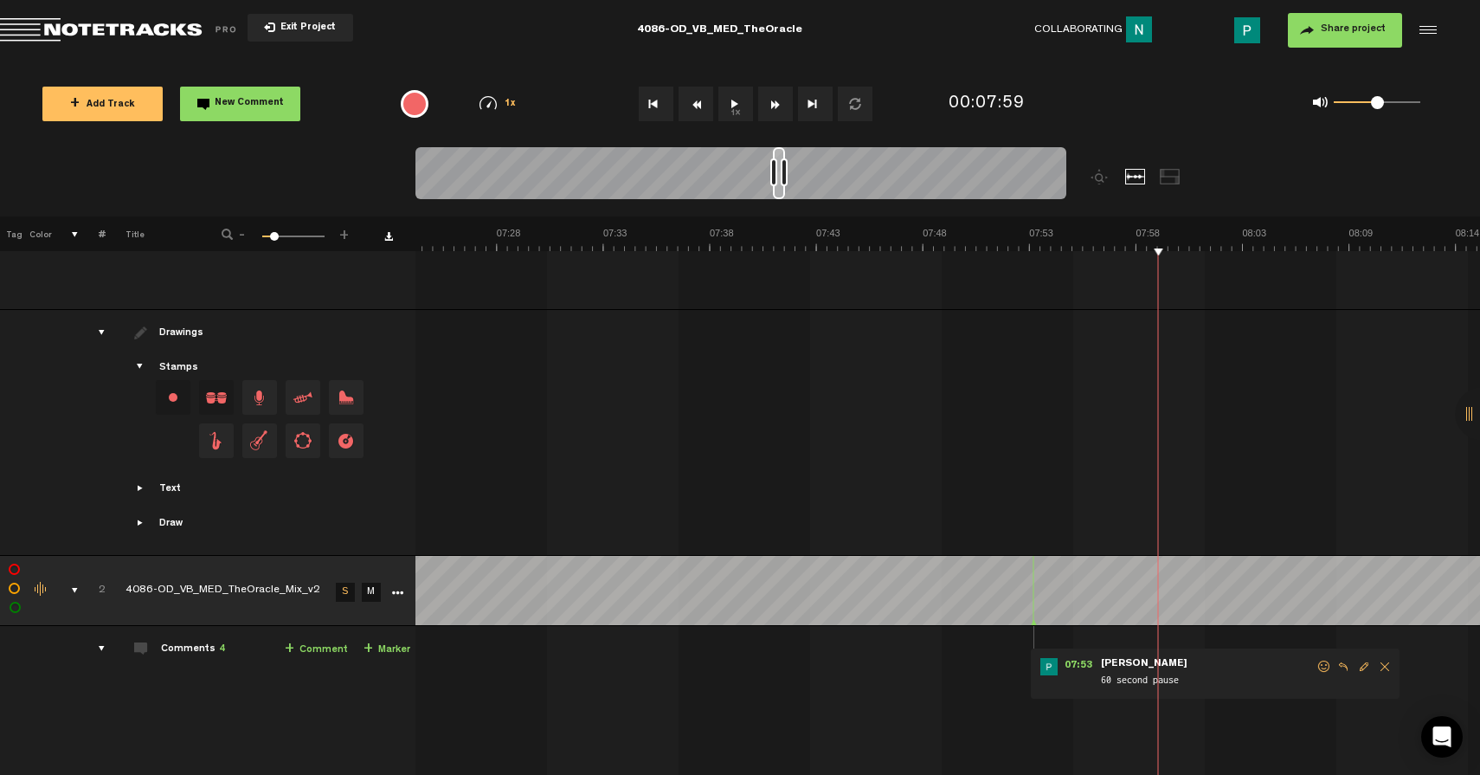
click at [728, 109] on button "1x" at bounding box center [736, 104] width 35 height 35
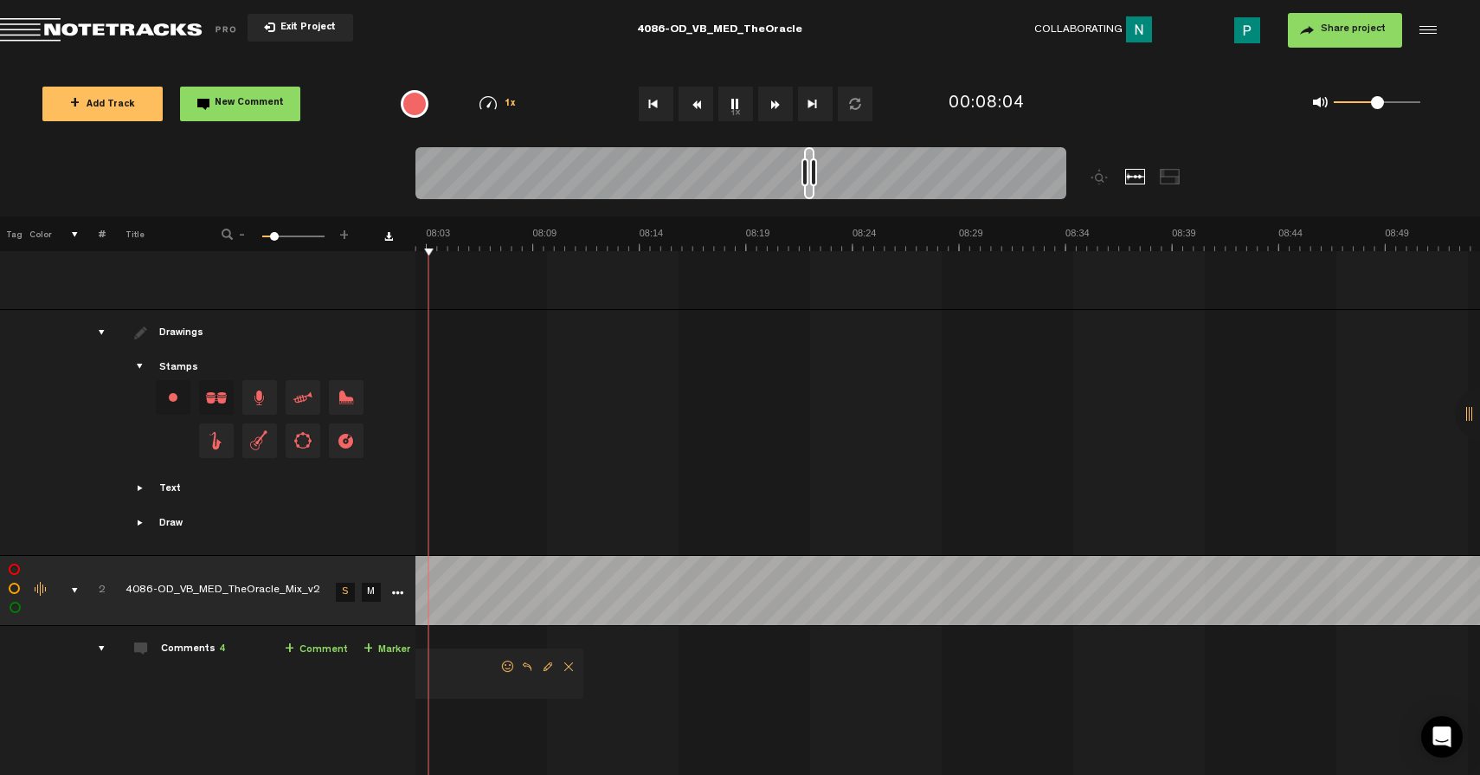
scroll to position [0, 10112]
drag, startPoint x: 781, startPoint y: 190, endPoint x: 812, endPoint y: 190, distance: 31.2
click at [812, 190] on div at bounding box center [809, 173] width 10 height 52
click at [737, 106] on button "1x" at bounding box center [736, 104] width 35 height 35
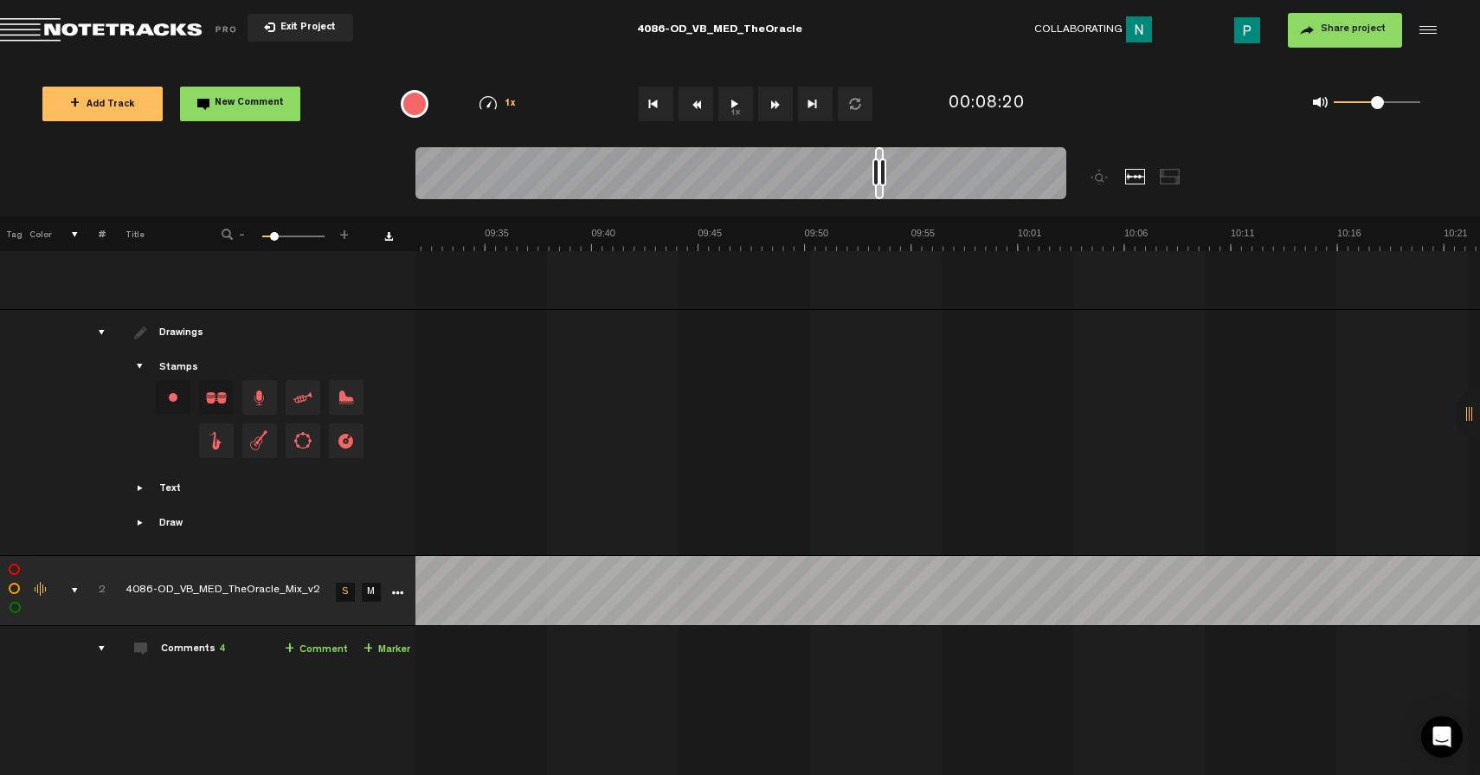
scroll to position [0, 11994]
click at [882, 198] on div at bounding box center [741, 176] width 651 height 58
click at [741, 96] on button "1x" at bounding box center [736, 104] width 35 height 35
drag, startPoint x: 880, startPoint y: 190, endPoint x: 899, endPoint y: 190, distance: 19.0
click at [897, 190] on div at bounding box center [893, 173] width 7 height 52
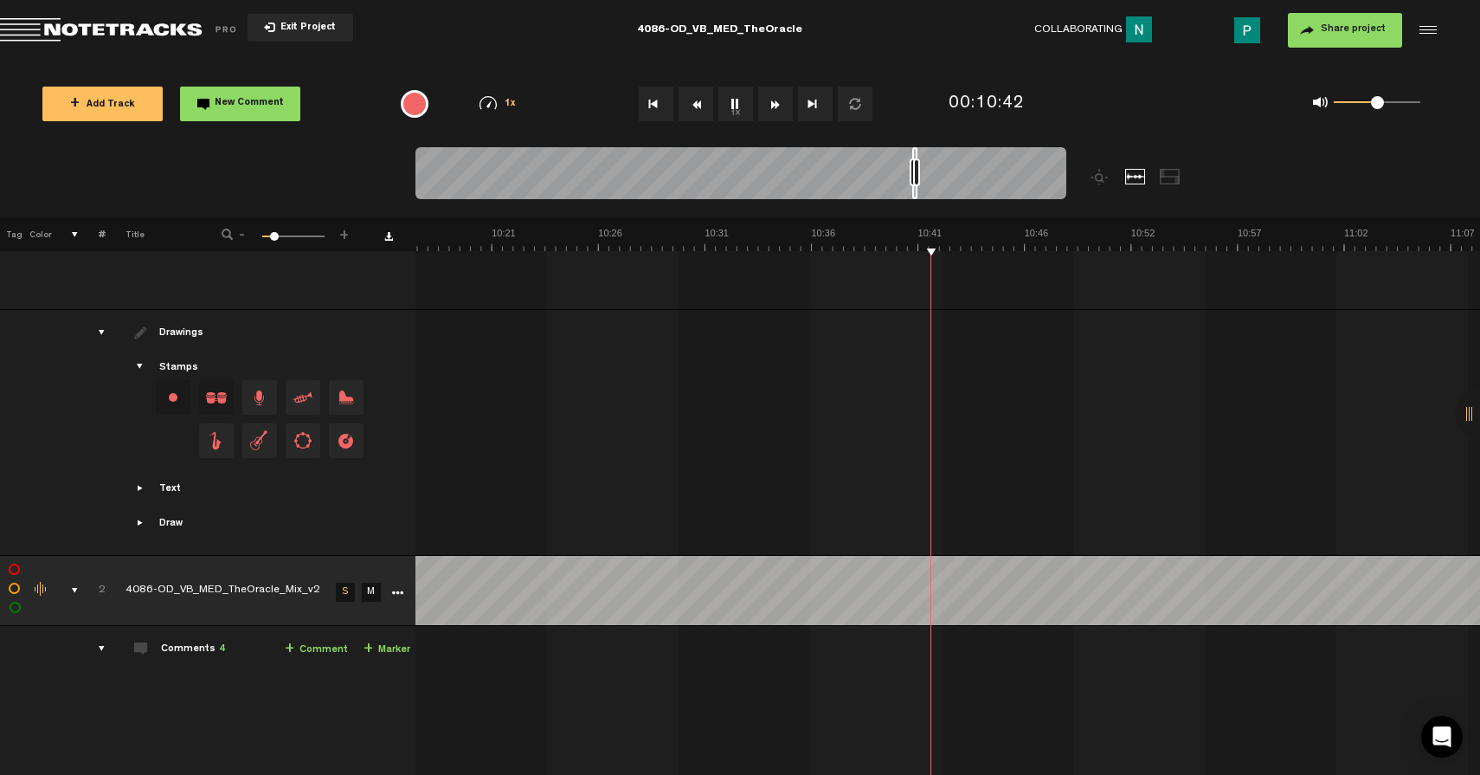
scroll to position [0, 13104]
click at [924, 193] on div at bounding box center [741, 176] width 651 height 58
drag, startPoint x: 920, startPoint y: 193, endPoint x: 932, endPoint y: 190, distance: 12.6
click at [932, 190] on div at bounding box center [932, 173] width 3 height 52
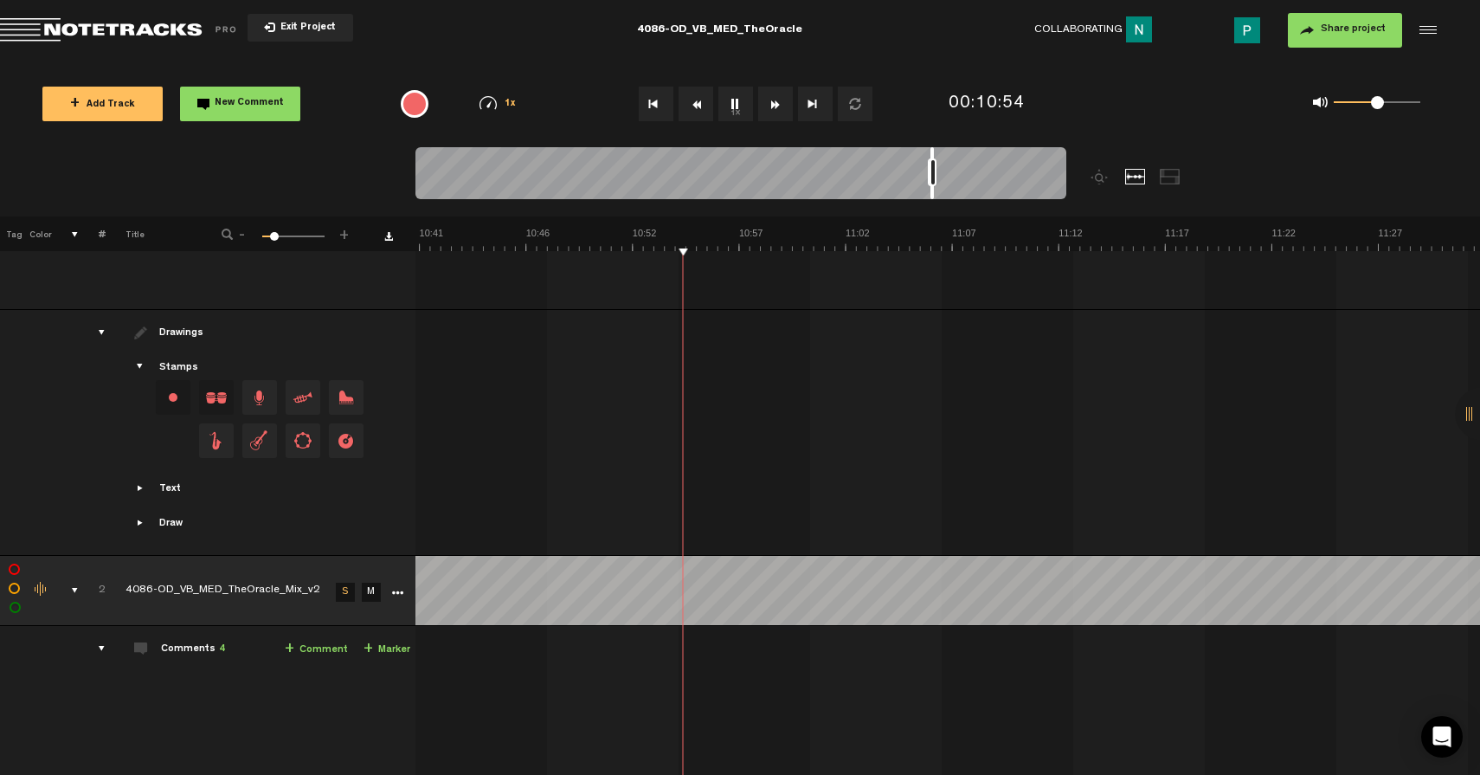
click at [736, 104] on button "1x" at bounding box center [736, 104] width 35 height 35
drag, startPoint x: 931, startPoint y: 195, endPoint x: 807, endPoint y: 190, distance: 124.7
click at [807, 190] on div at bounding box center [805, 173] width 3 height 52
click at [737, 105] on button "1x" at bounding box center [736, 104] width 35 height 35
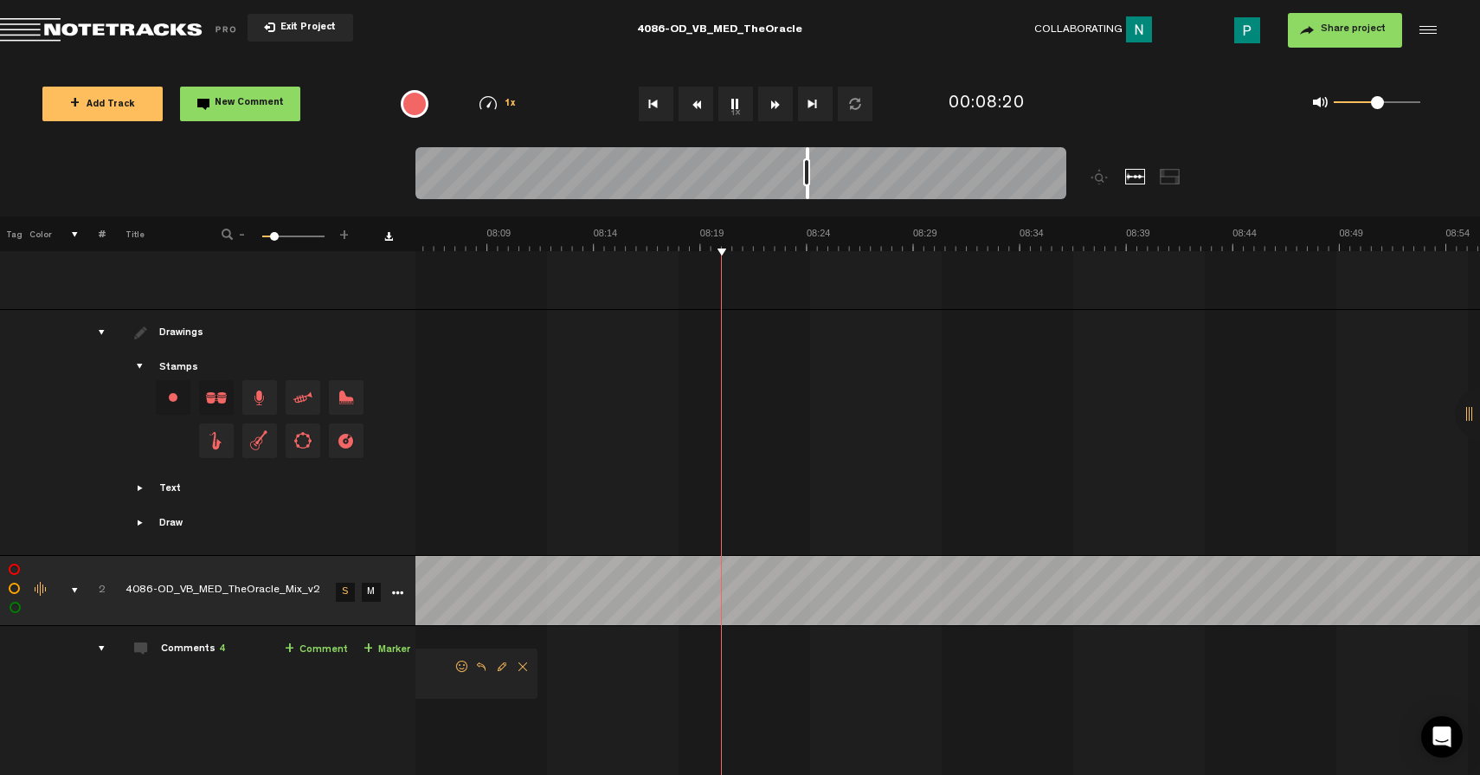
click at [737, 106] on button "1x" at bounding box center [736, 104] width 35 height 35
drag, startPoint x: 808, startPoint y: 193, endPoint x: 929, endPoint y: 191, distance: 121.2
click at [929, 191] on div at bounding box center [928, 173] width 3 height 52
click at [727, 96] on button "1x" at bounding box center [736, 104] width 35 height 35
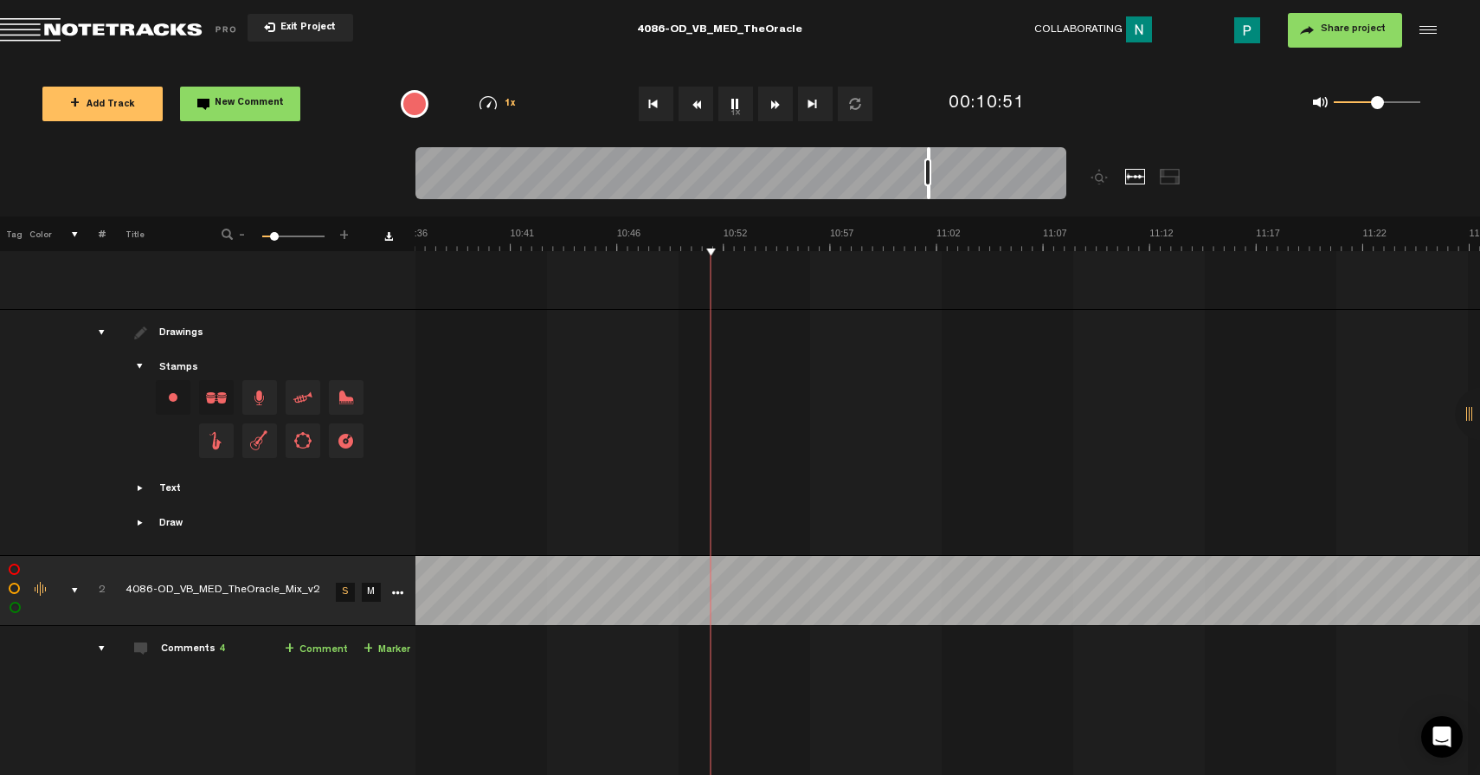
click at [930, 193] on div at bounding box center [928, 173] width 3 height 52
click at [938, 193] on div at bounding box center [937, 173] width 3 height 52
drag, startPoint x: 930, startPoint y: 193, endPoint x: 946, endPoint y: 192, distance: 16.5
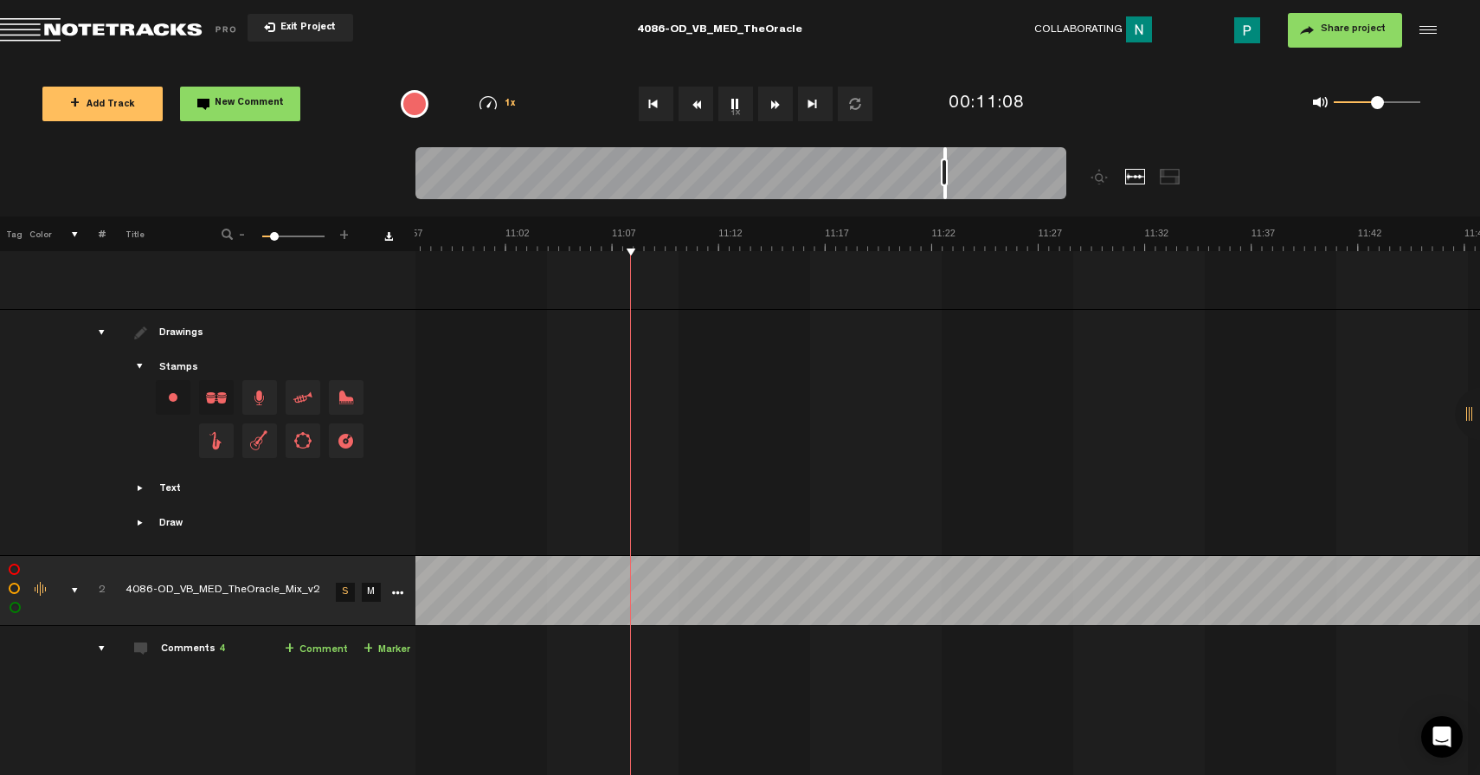
click at [946, 192] on div at bounding box center [945, 173] width 3 height 52
click at [738, 103] on button "1x" at bounding box center [736, 104] width 35 height 35
drag, startPoint x: 944, startPoint y: 193, endPoint x: 933, endPoint y: 193, distance: 11.3
click at [933, 193] on div at bounding box center [933, 173] width 3 height 52
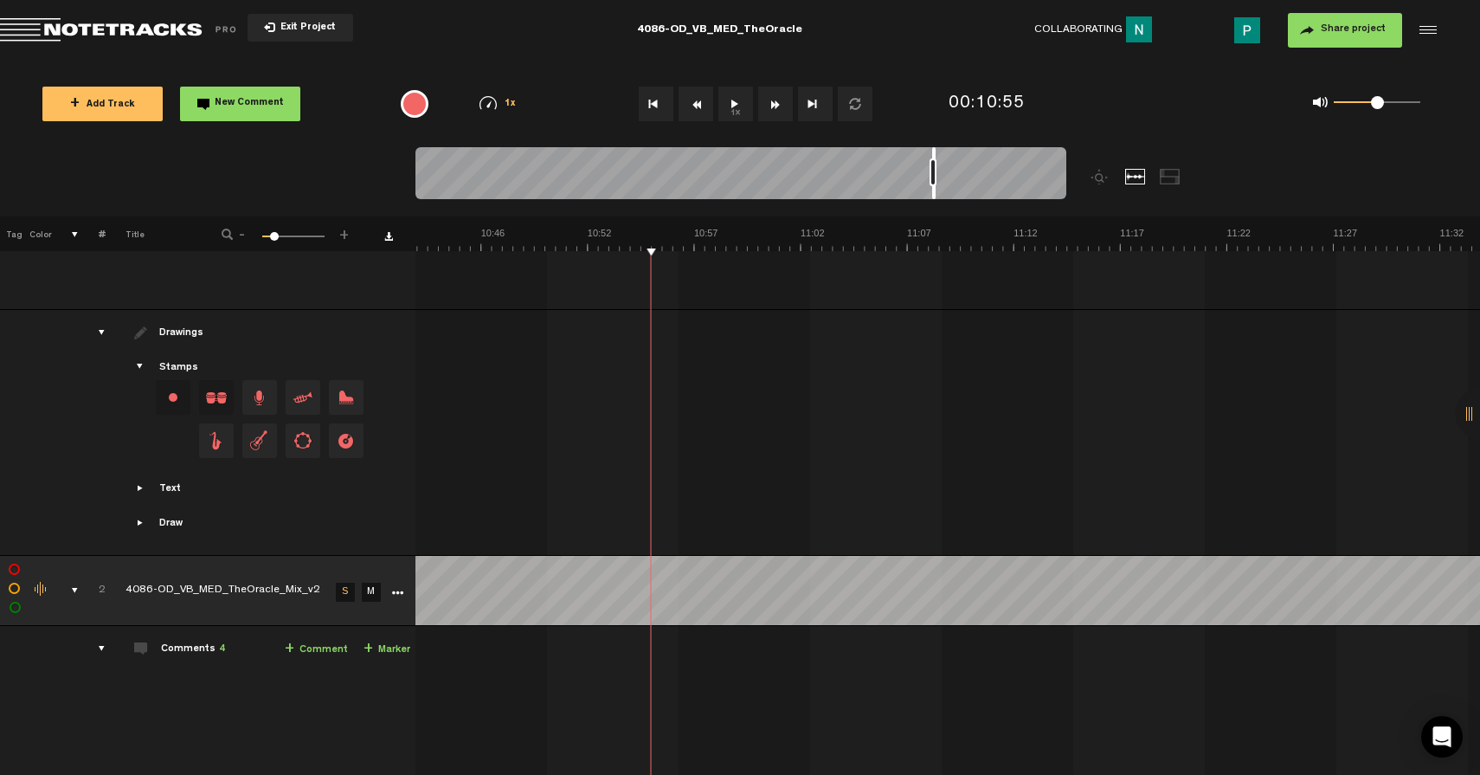
click at [729, 94] on button "1x" at bounding box center [736, 104] width 35 height 35
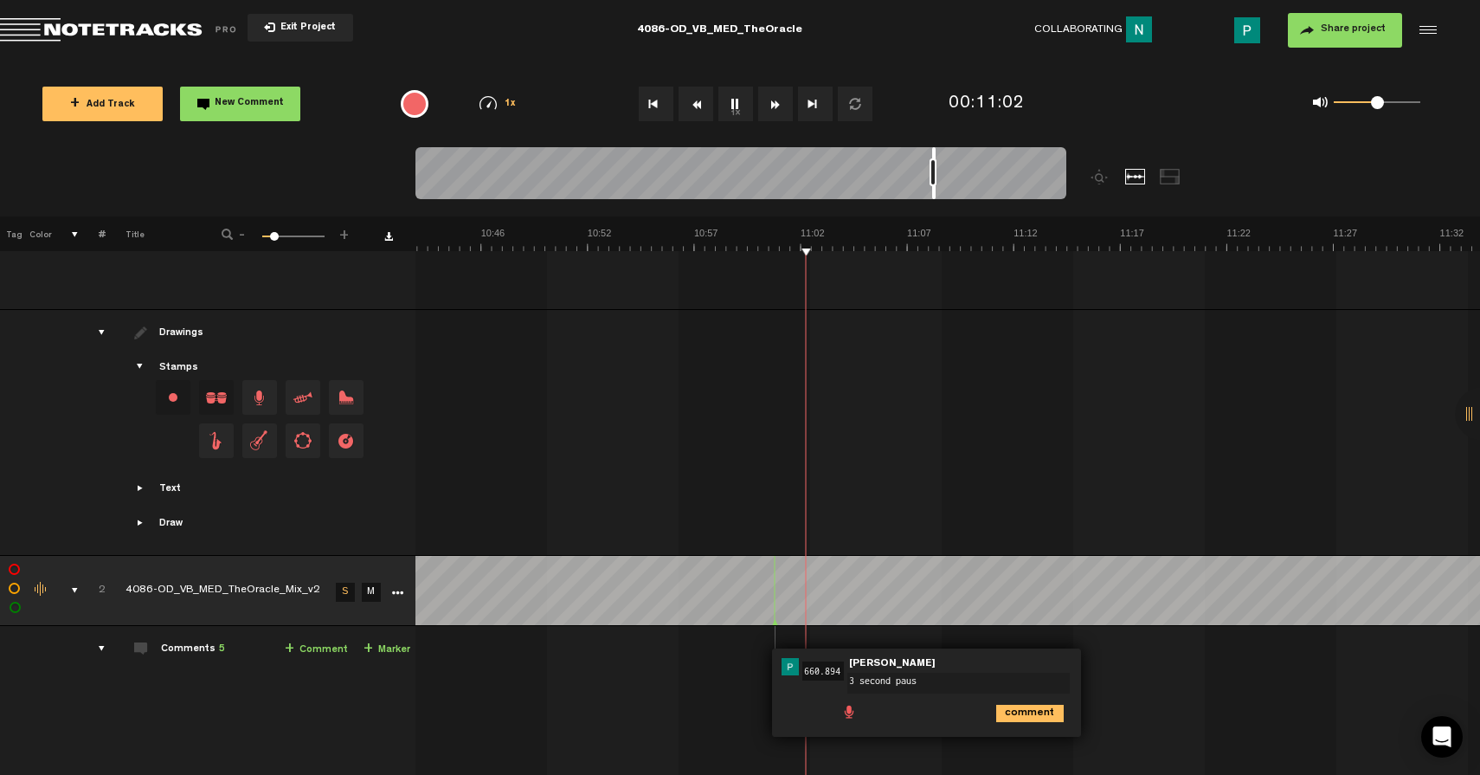
type textarea "3 second pause"
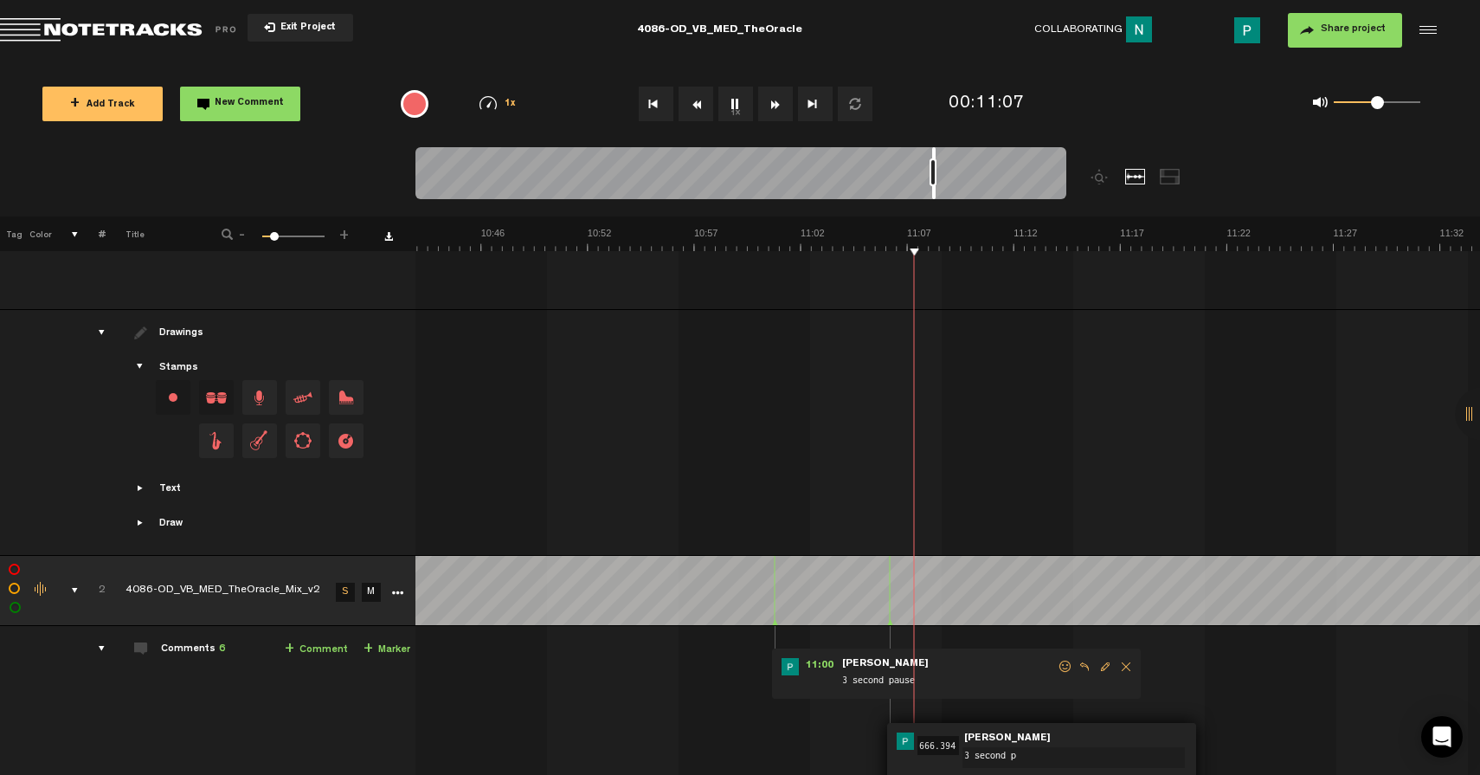
type textarea "3 second pa"
click at [733, 101] on button "1x" at bounding box center [736, 104] width 35 height 35
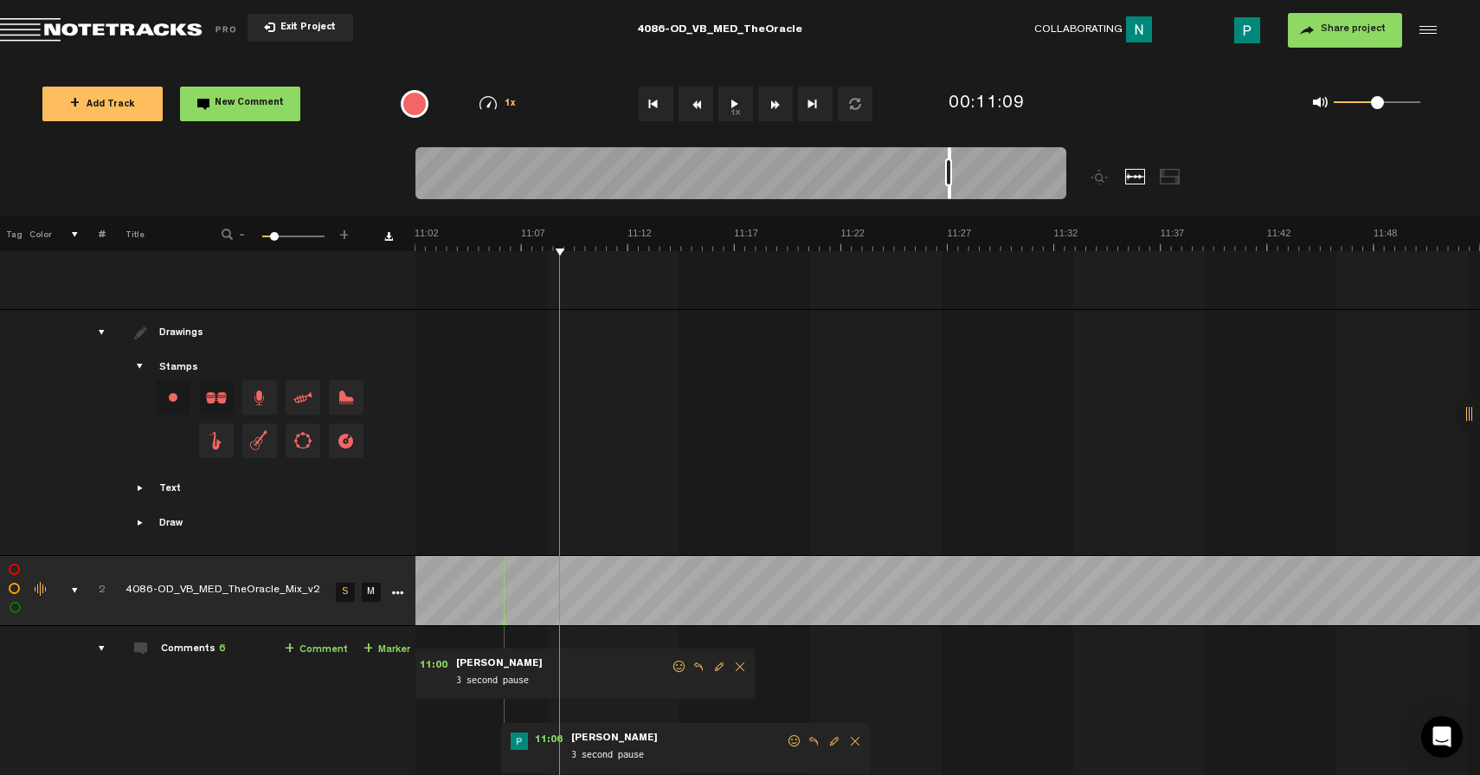
drag, startPoint x: 933, startPoint y: 196, endPoint x: 957, endPoint y: 198, distance: 23.5
click at [951, 198] on div at bounding box center [949, 173] width 3 height 52
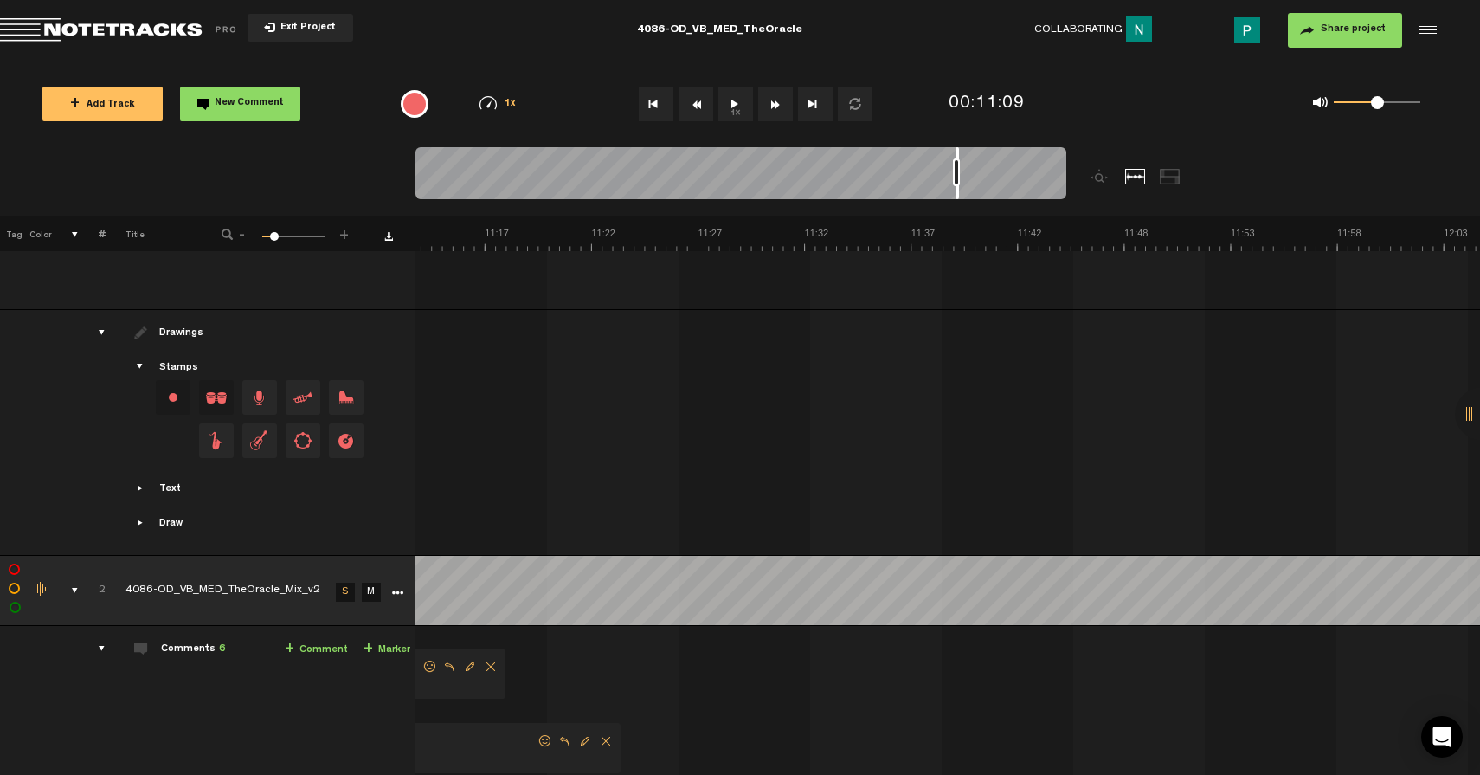
scroll to position [0, 14080]
type textarea "20 second pause"
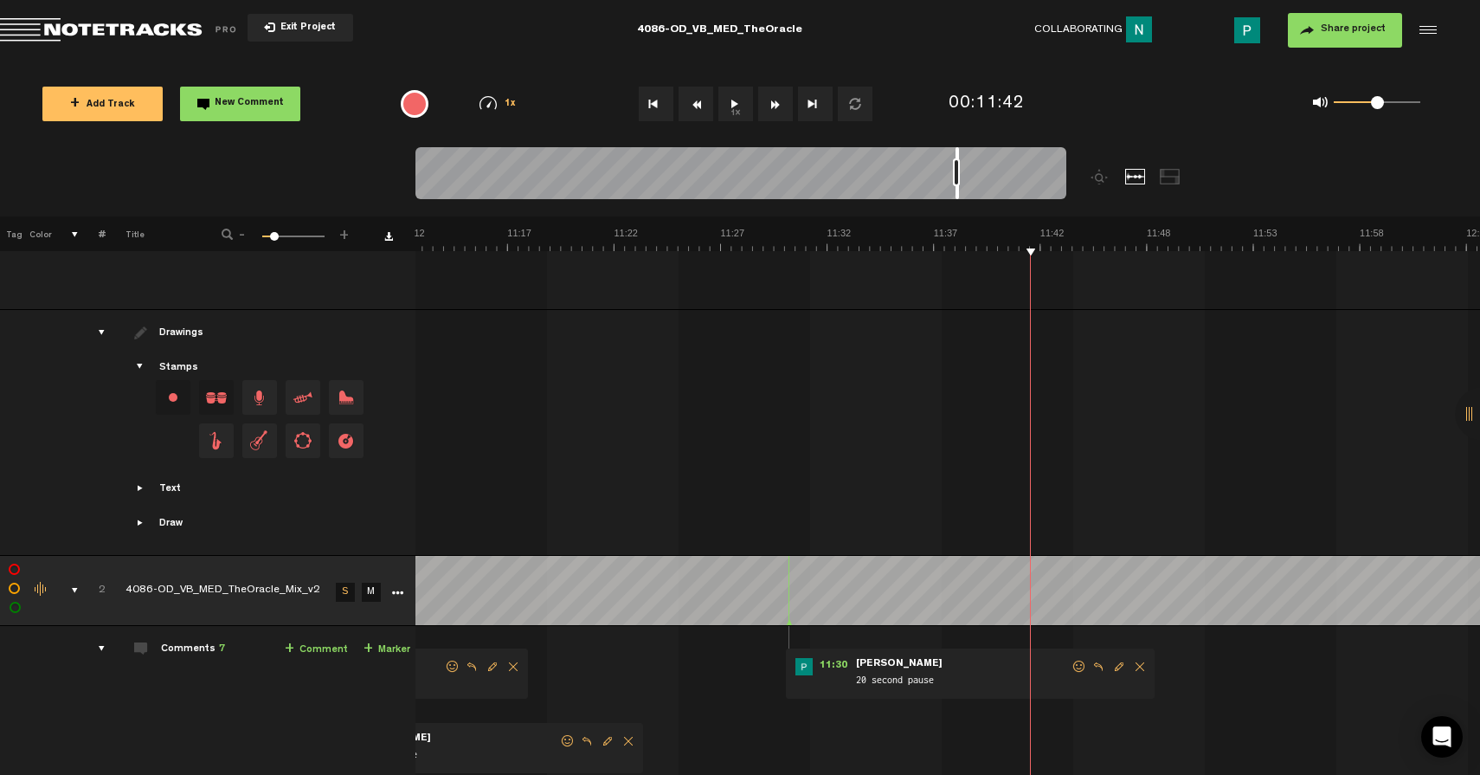
click at [731, 102] on button "1x" at bounding box center [736, 104] width 35 height 35
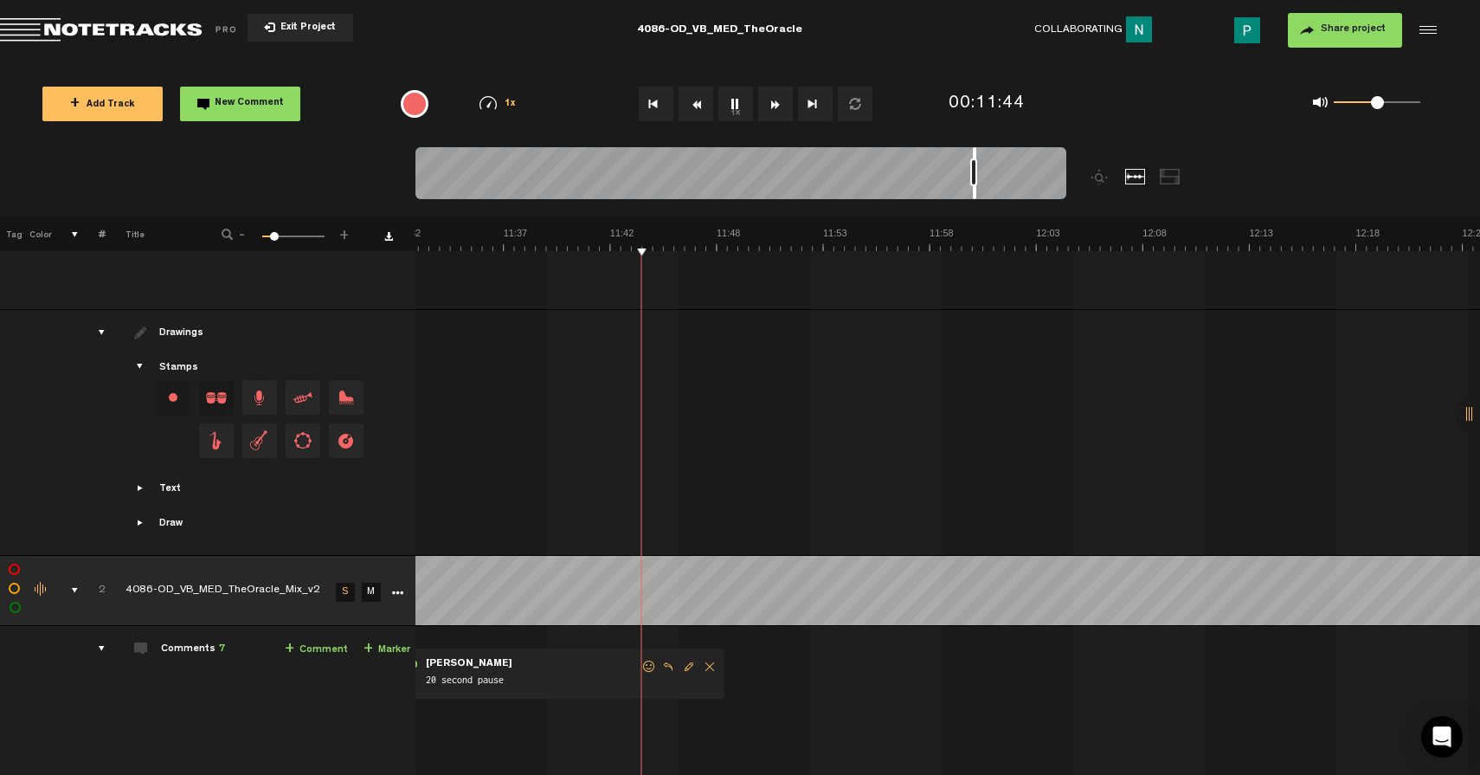
scroll to position [0, 14533]
drag, startPoint x: 958, startPoint y: 192, endPoint x: 976, endPoint y: 193, distance: 17.3
click at [976, 193] on div at bounding box center [974, 173] width 3 height 52
click at [732, 106] on button "1x" at bounding box center [736, 104] width 35 height 35
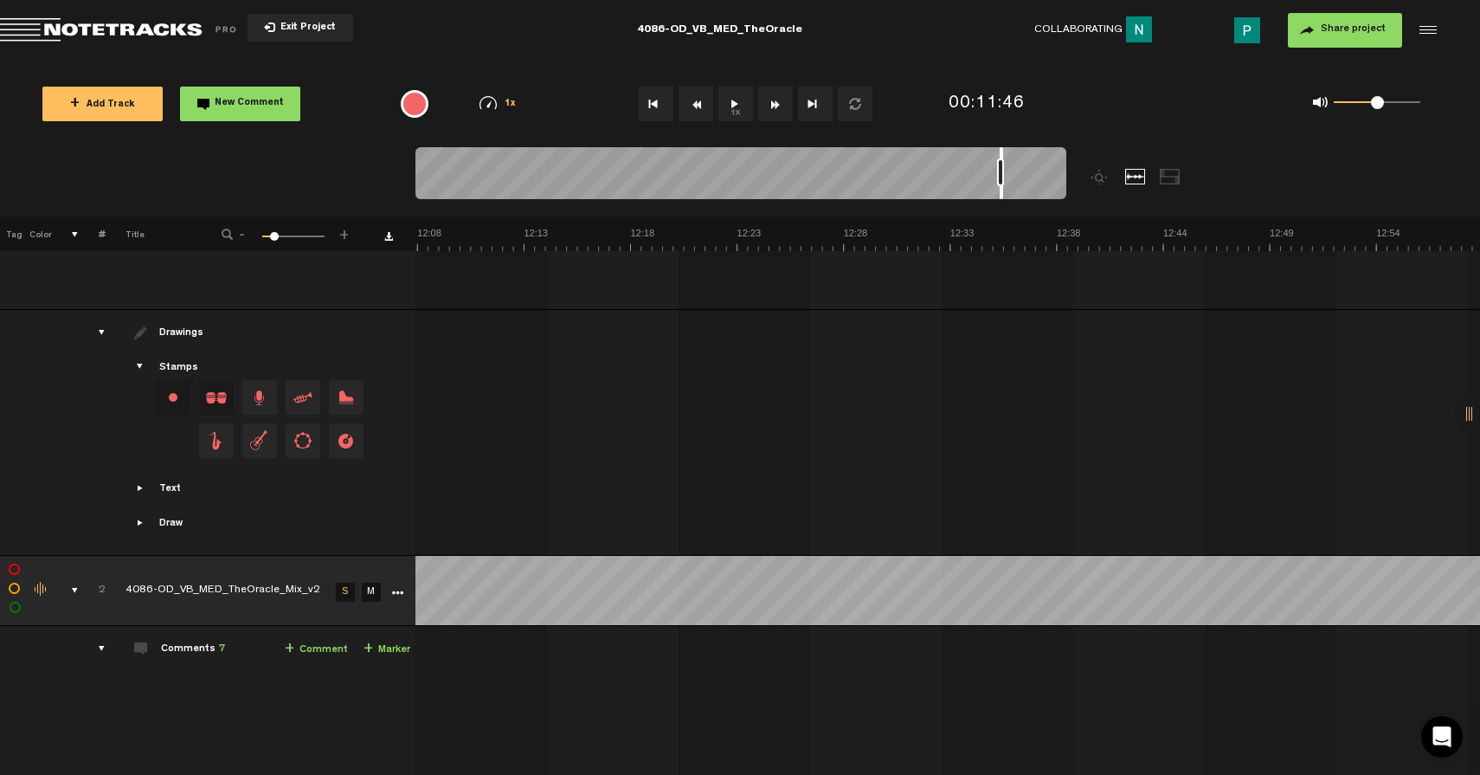
drag, startPoint x: 974, startPoint y: 193, endPoint x: 999, endPoint y: 194, distance: 25.1
click at [1000, 194] on div at bounding box center [1001, 173] width 3 height 52
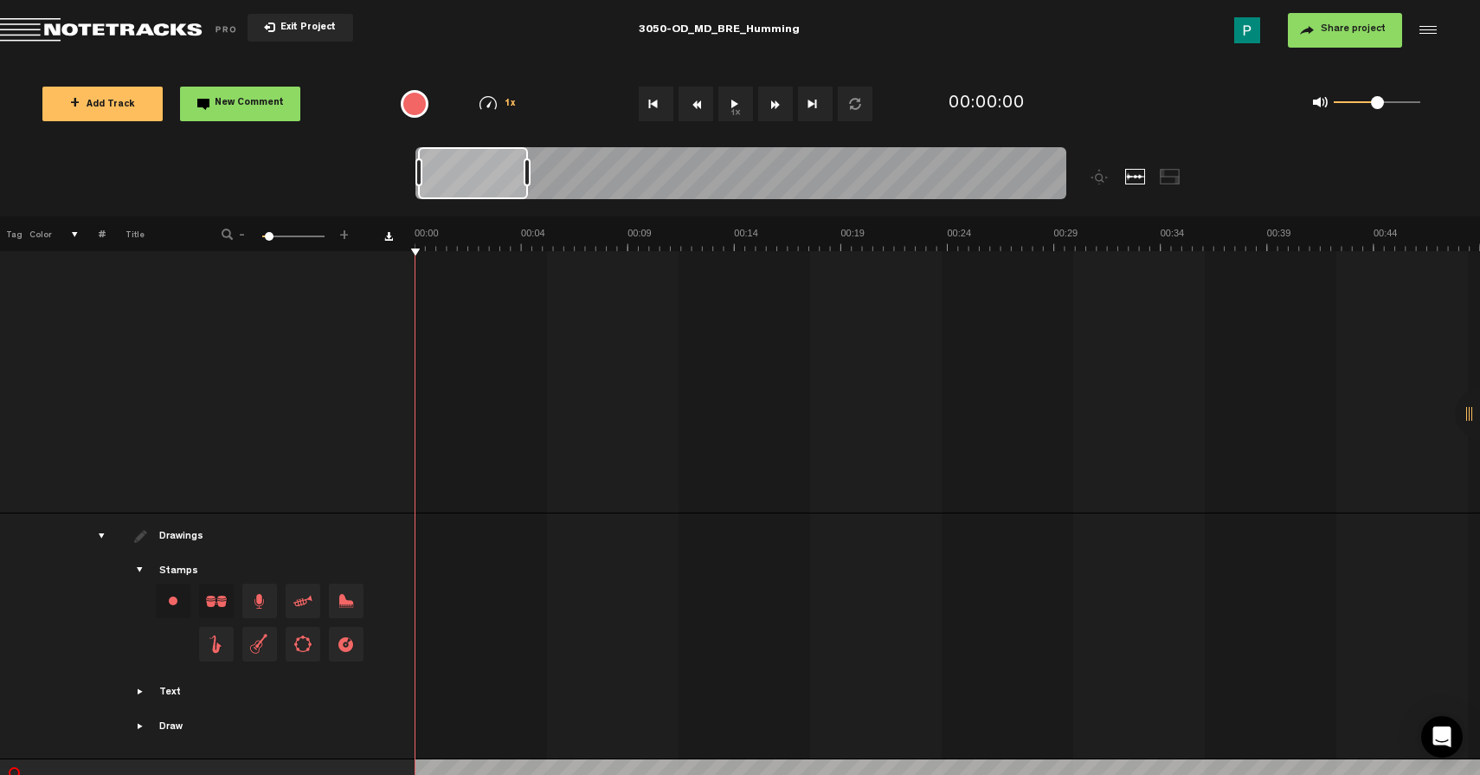
scroll to position [2122, 0]
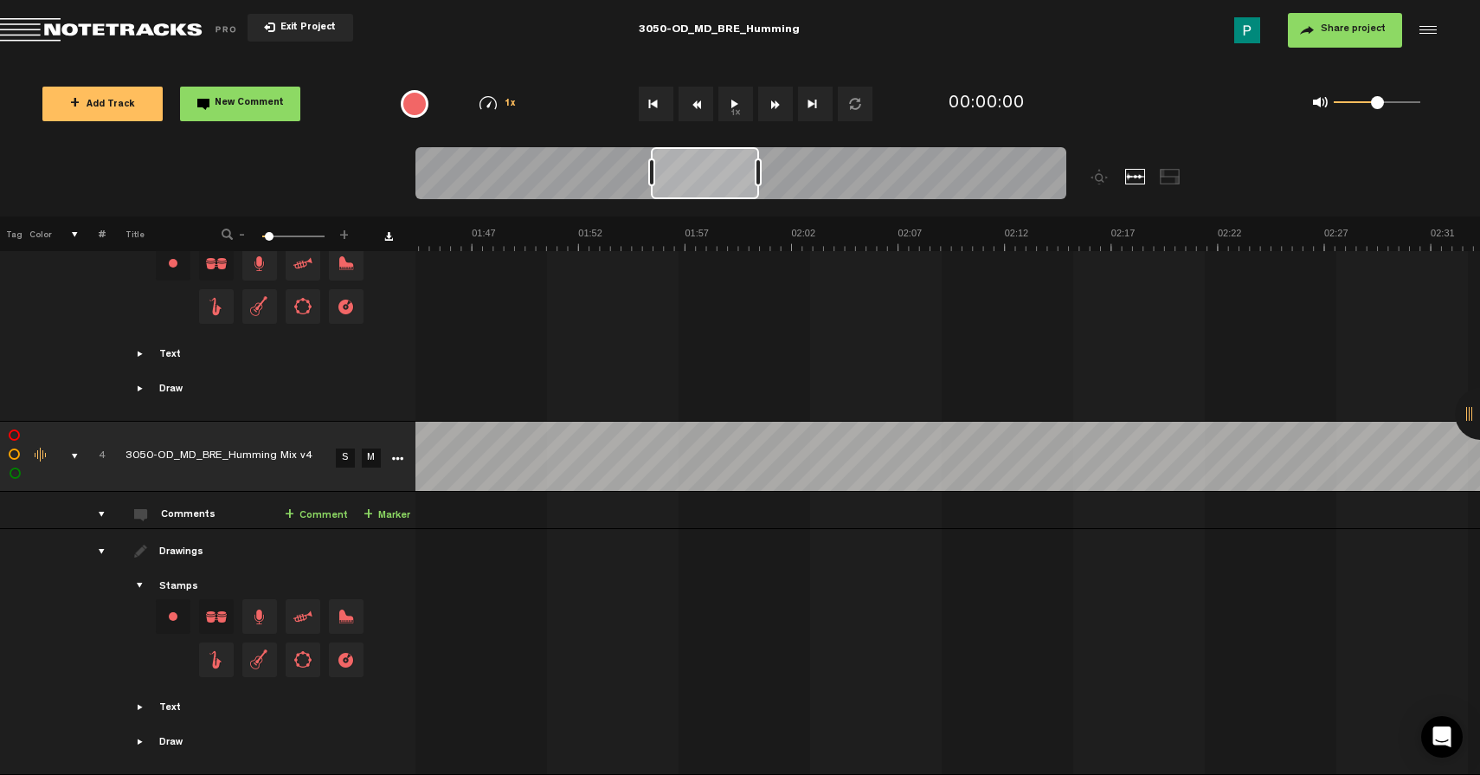
drag, startPoint x: 498, startPoint y: 188, endPoint x: 730, endPoint y: 183, distance: 232.1
click at [730, 183] on div at bounding box center [705, 173] width 108 height 52
click at [339, 448] on link "S" at bounding box center [345, 457] width 19 height 19
click at [738, 94] on button "1x" at bounding box center [736, 104] width 35 height 35
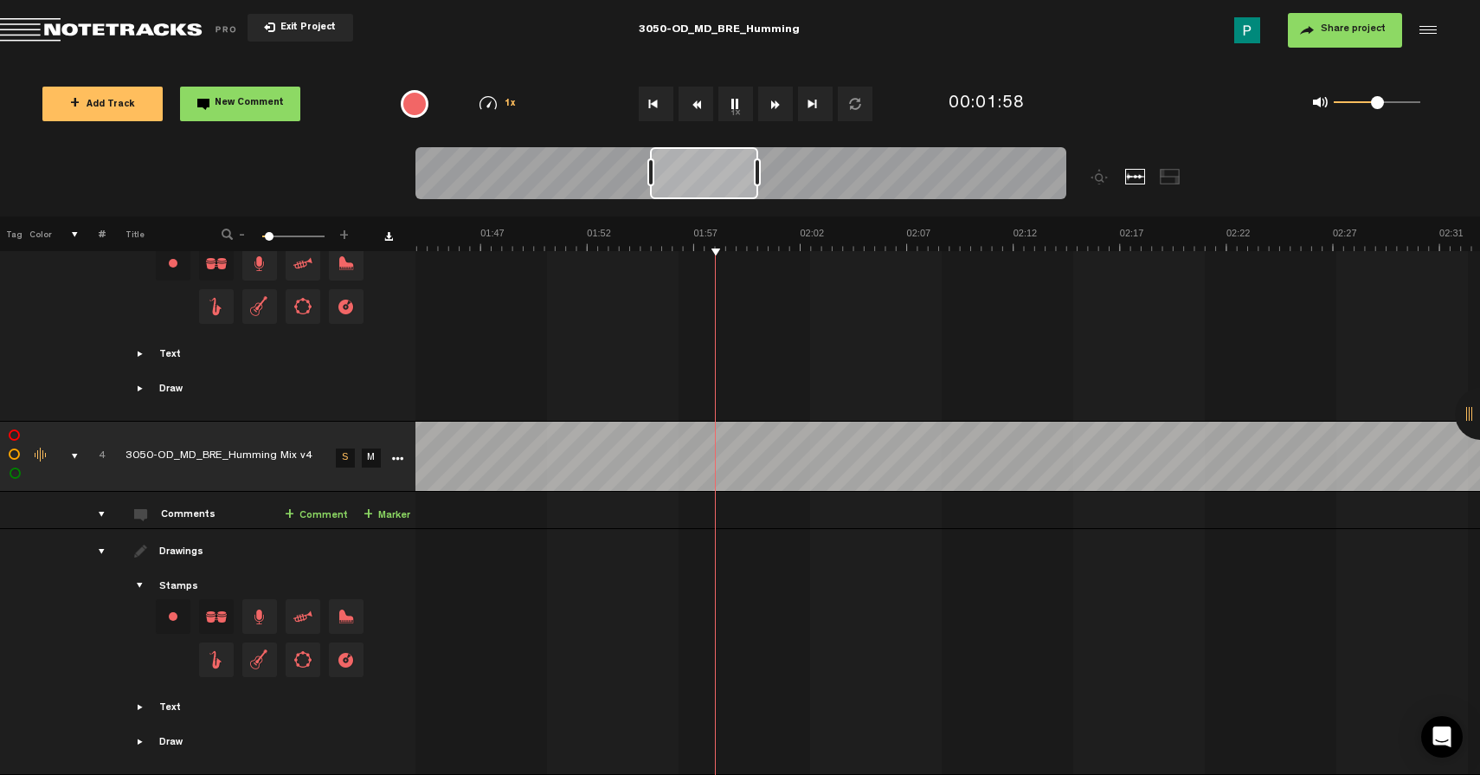
click at [738, 99] on button "1x" at bounding box center [736, 104] width 35 height 35
